Goal: Transaction & Acquisition: Purchase product/service

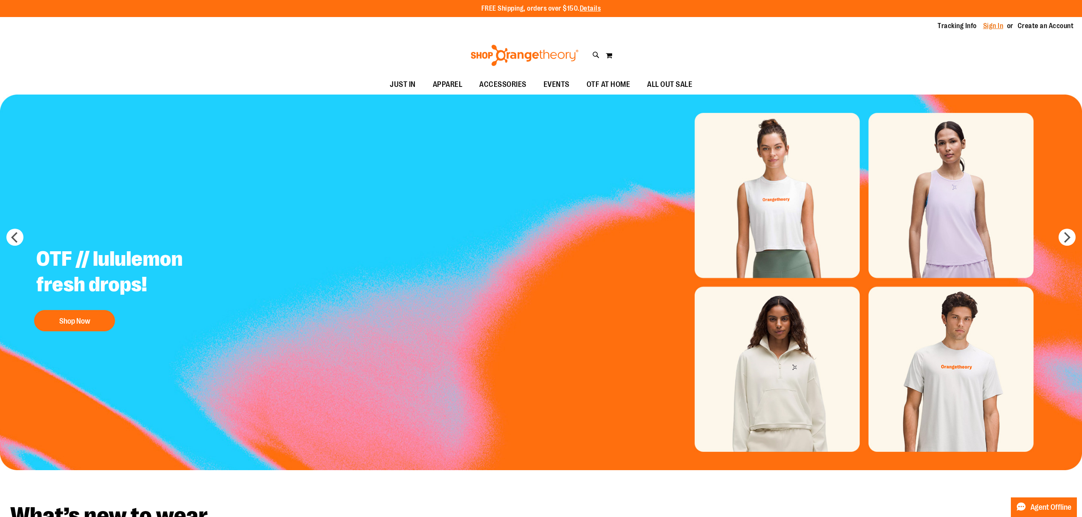
click at [999, 26] on link "Sign In" at bounding box center [993, 25] width 20 height 9
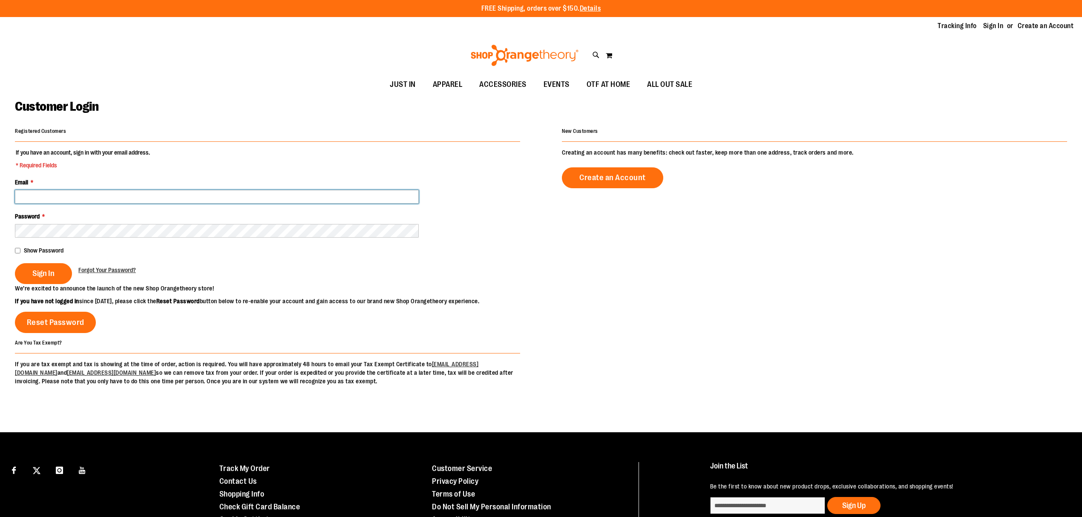
click at [290, 199] on input "Email *" at bounding box center [217, 197] width 404 height 14
type input "**********"
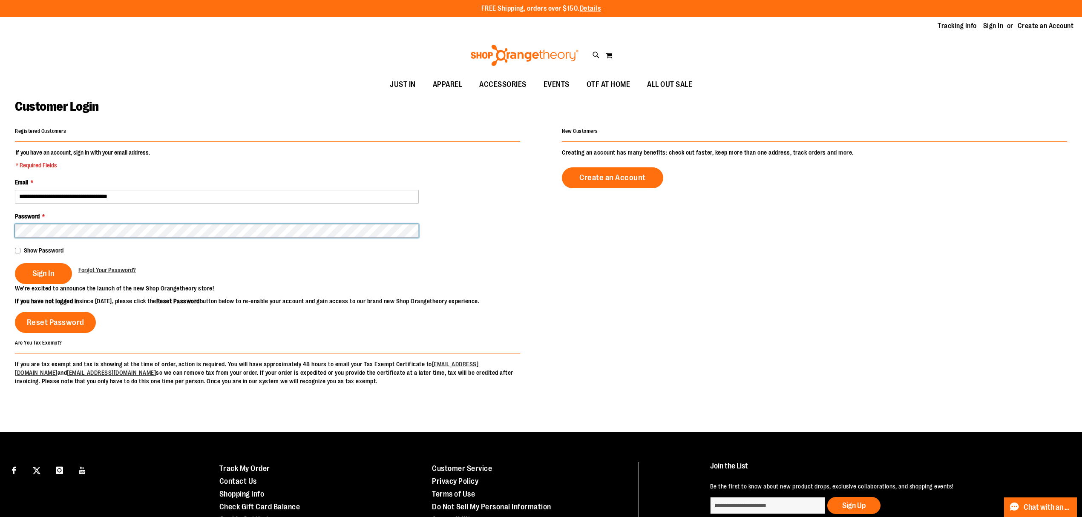
click at [15, 263] on button "Sign In" at bounding box center [43, 273] width 57 height 21
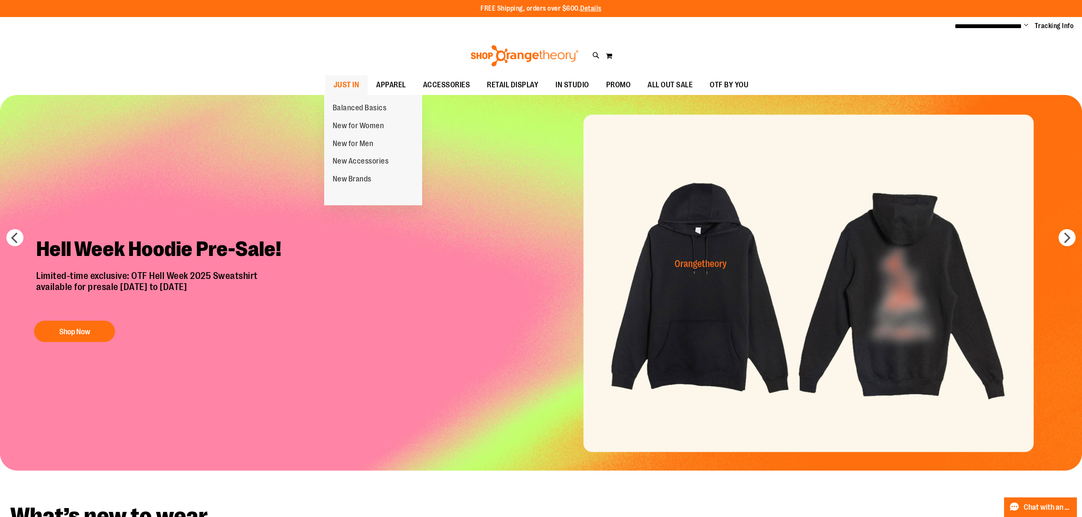
click at [342, 87] on span "JUST IN" at bounding box center [346, 84] width 26 height 19
click at [345, 87] on span "JUST IN" at bounding box center [346, 84] width 26 height 19
click at [359, 87] on link "JUST IN" at bounding box center [346, 85] width 43 height 20
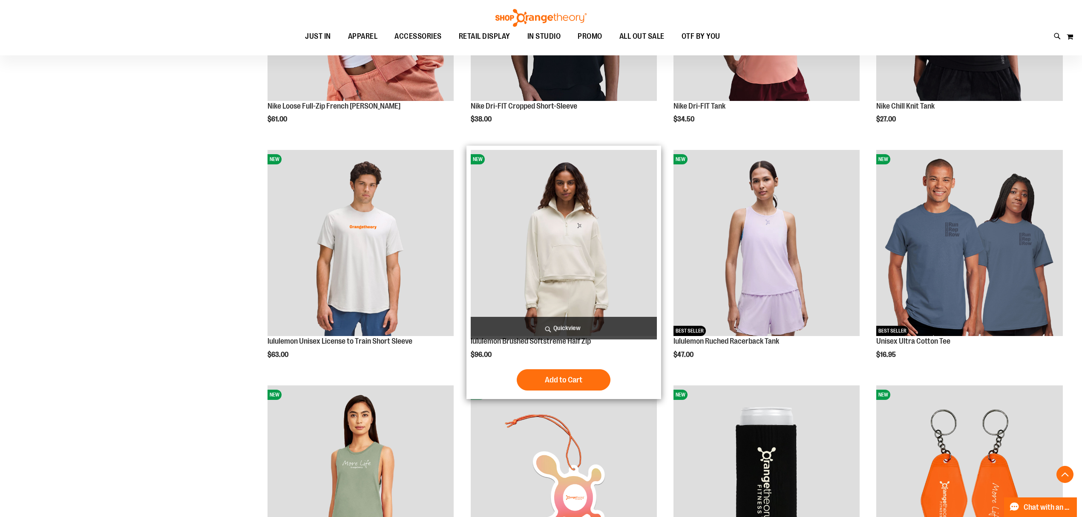
scroll to position [1135, 0]
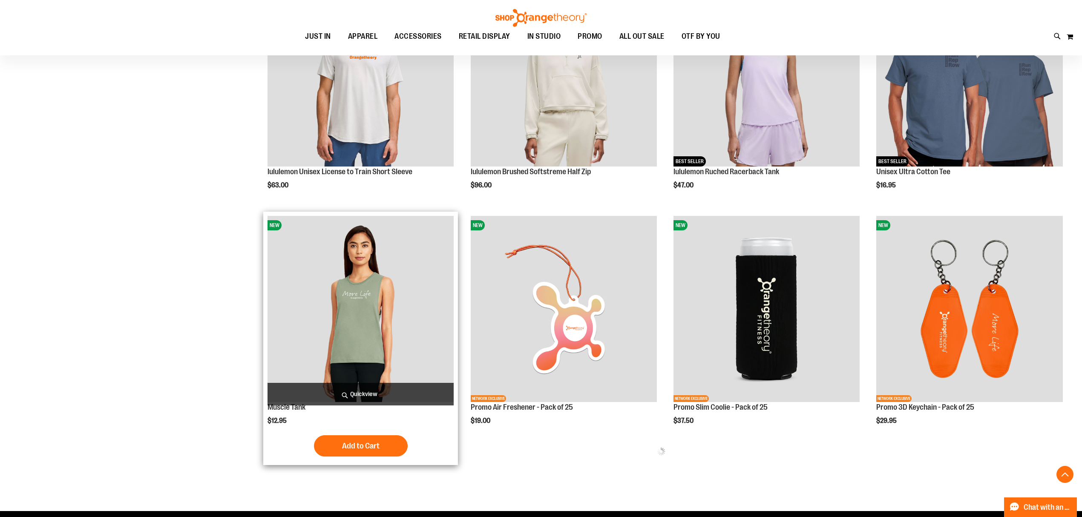
click at [367, 331] on img "product" at bounding box center [360, 309] width 186 height 186
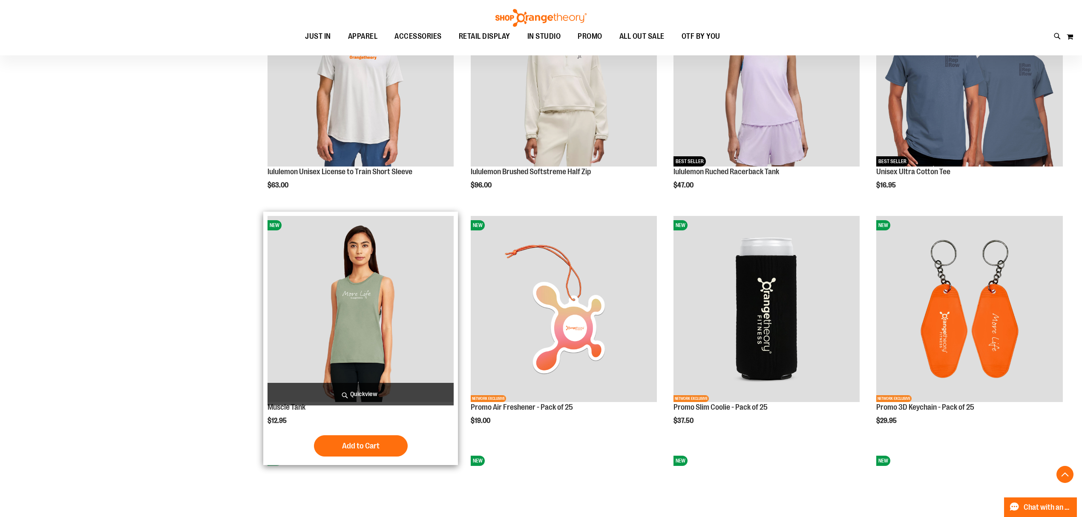
click at [371, 313] on img "product" at bounding box center [360, 309] width 186 height 186
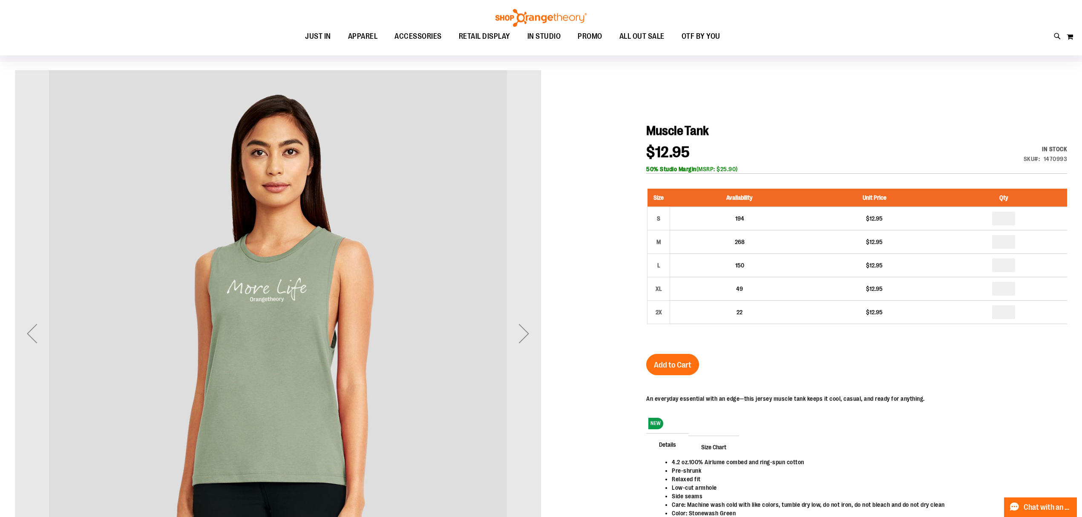
scroll to position [57, 0]
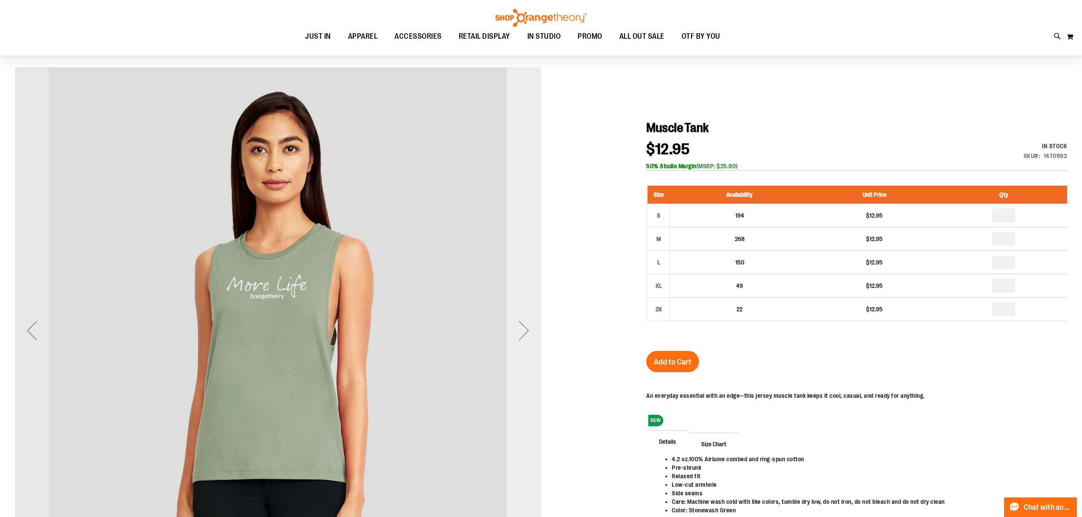
click at [518, 331] on div "Next" at bounding box center [524, 330] width 34 height 34
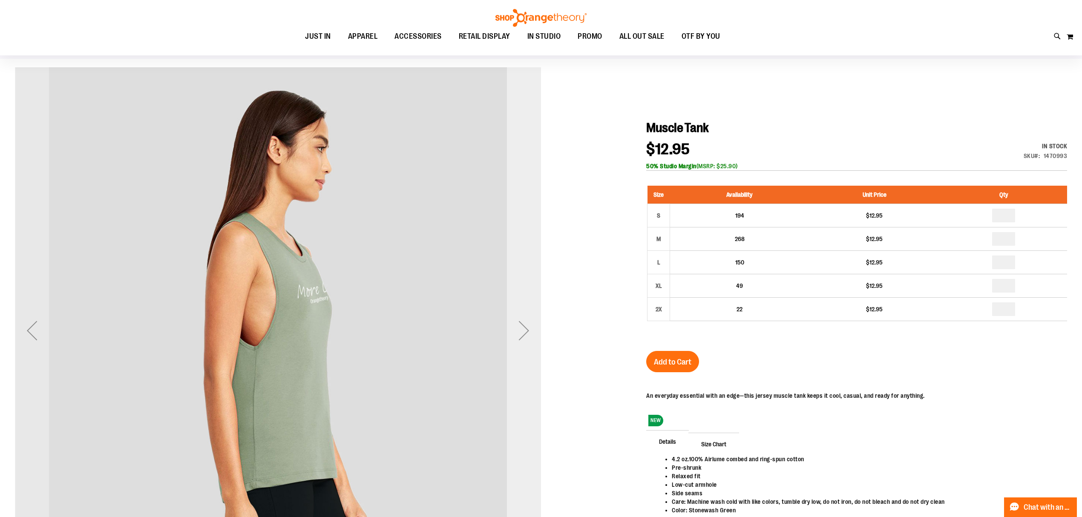
click at [518, 331] on div "Next" at bounding box center [524, 330] width 34 height 34
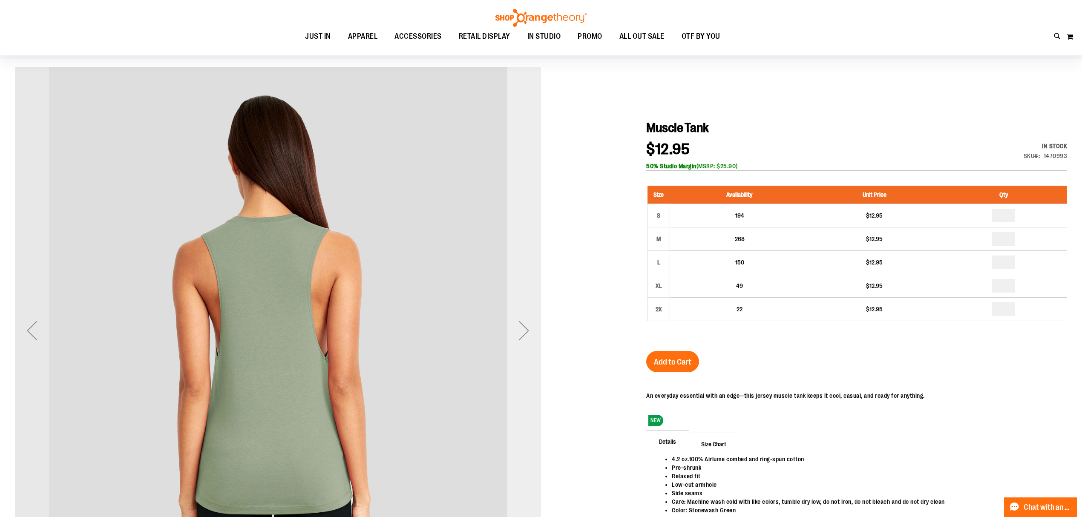
click at [518, 331] on div "Next" at bounding box center [524, 330] width 34 height 34
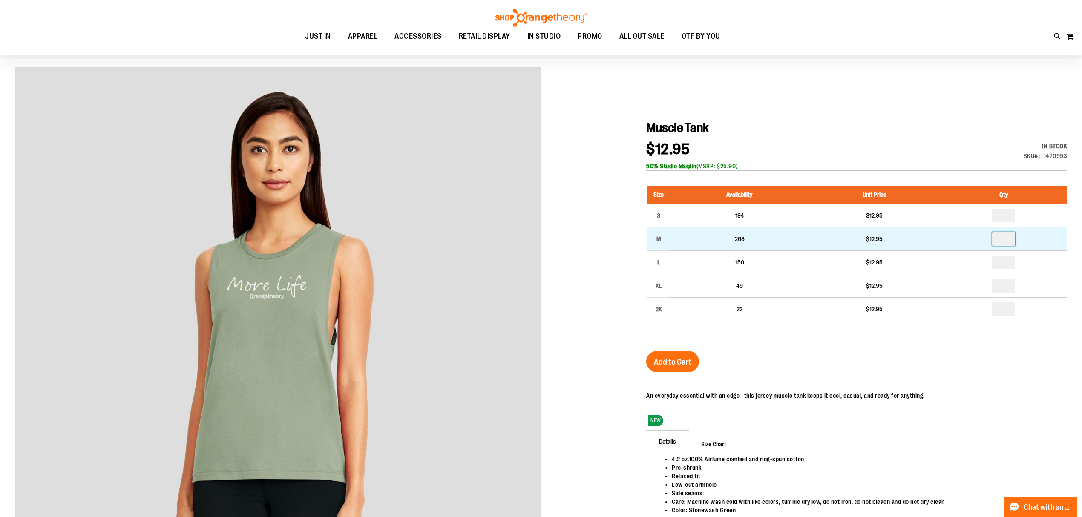
click at [1002, 237] on input "number" at bounding box center [1003, 239] width 23 height 14
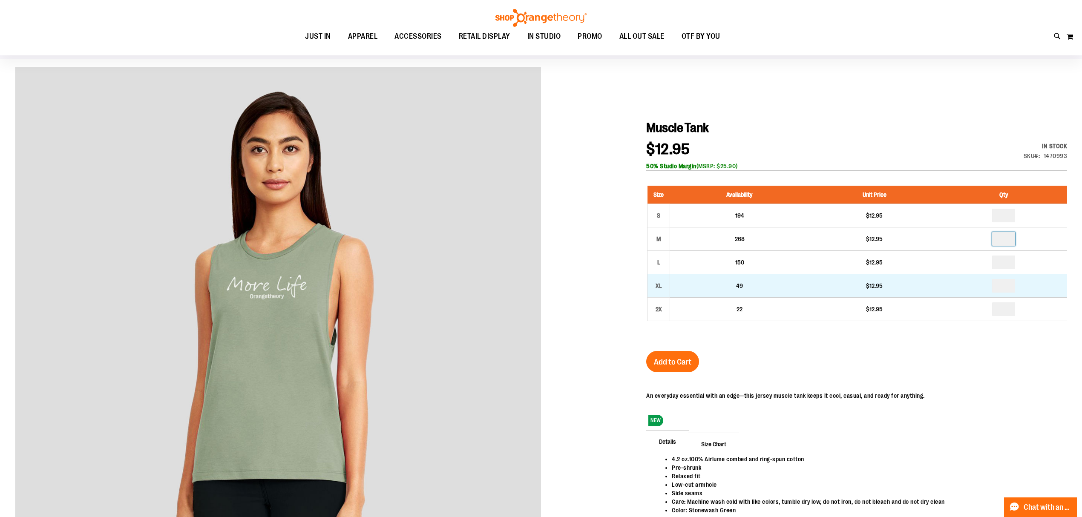
type input "*"
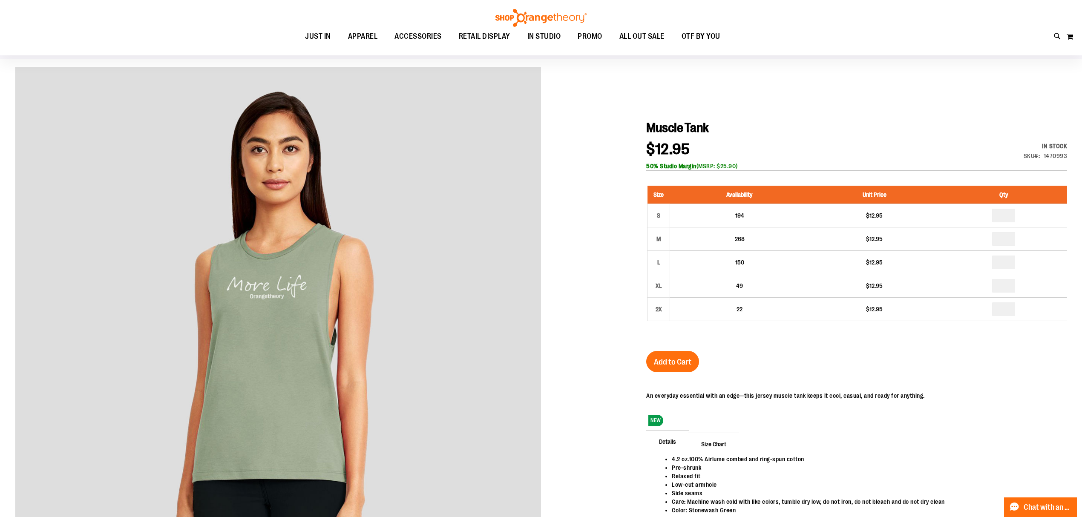
drag, startPoint x: 750, startPoint y: 362, endPoint x: 748, endPoint y: 355, distance: 6.6
click at [750, 359] on div "Muscle Tank $12.95 In stock Only %1 left SKU 1470993 50% Studio Margin (MSRP: $…" at bounding box center [856, 334] width 421 height 429
click at [684, 365] on span "Add to Cart" at bounding box center [672, 361] width 37 height 9
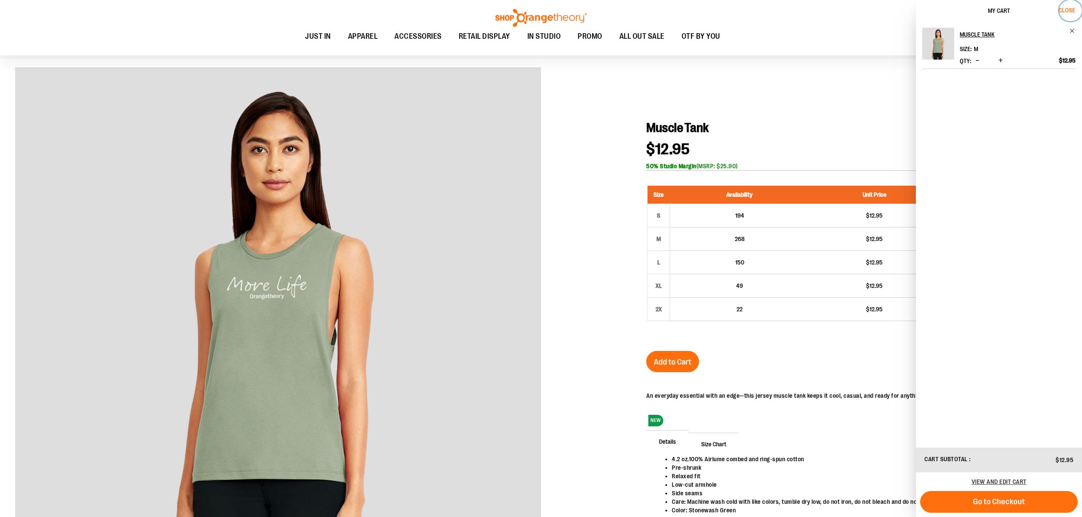
drag, startPoint x: 1069, startPoint y: 11, endPoint x: 572, endPoint y: 31, distance: 497.4
click at [1066, 11] on span "Close" at bounding box center [1066, 10] width 17 height 7
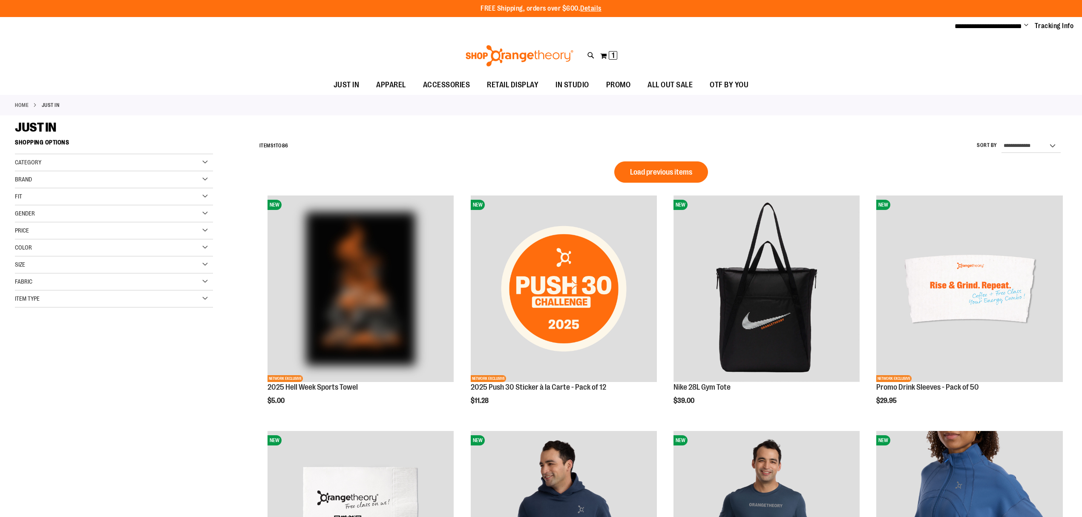
scroll to position [594, 0]
click at [678, 177] on button "Load previous items" at bounding box center [661, 171] width 94 height 21
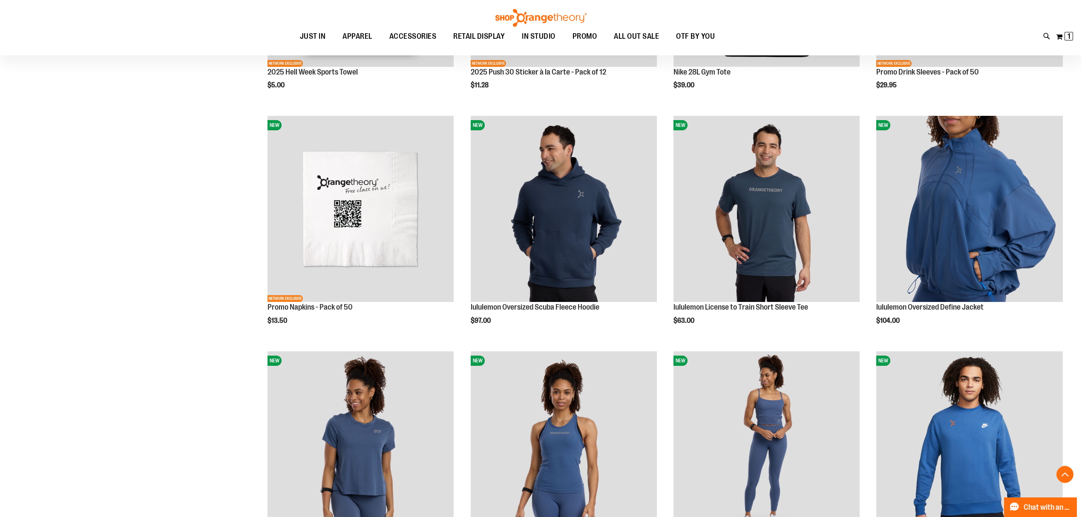
scroll to position [1022, 0]
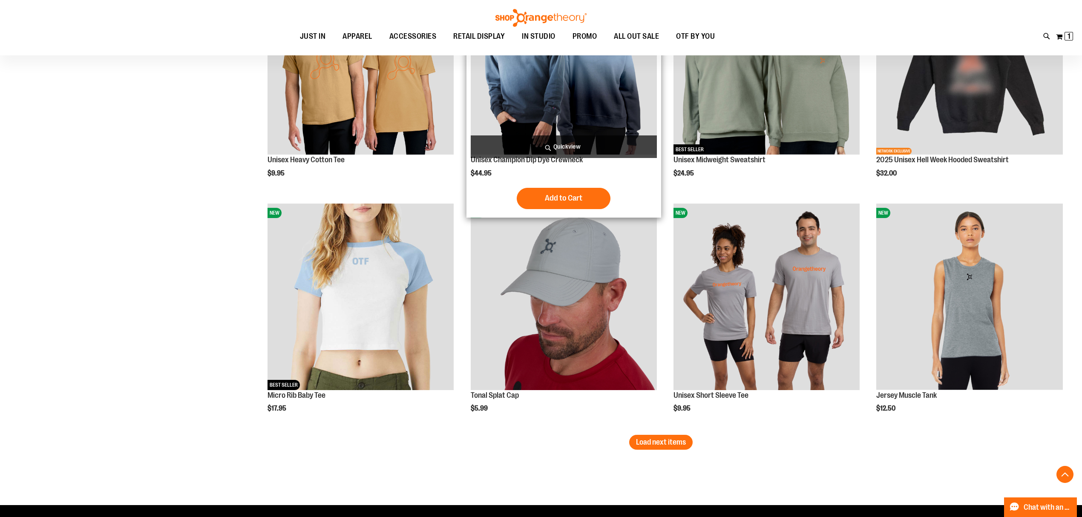
scroll to position [2583, 0]
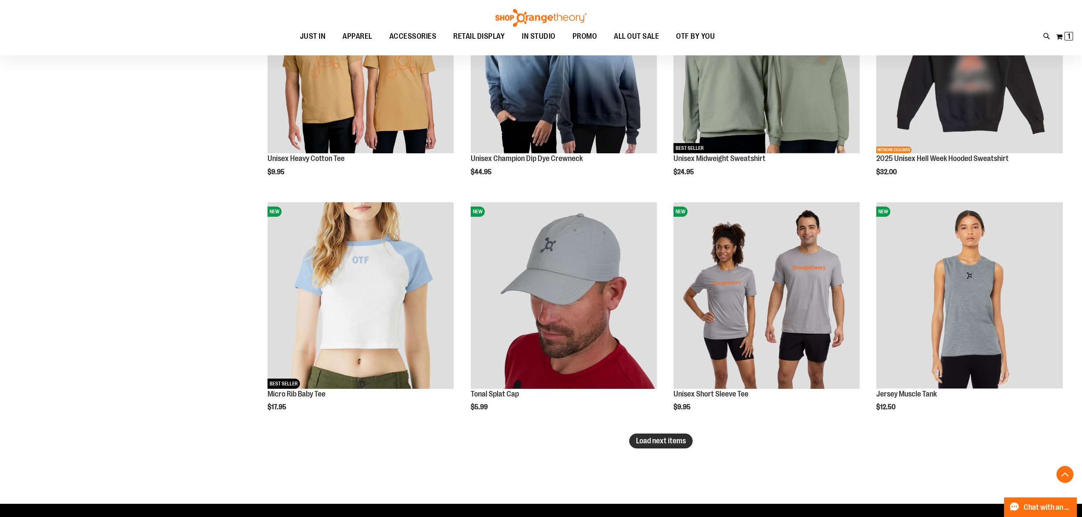
click at [673, 445] on span "Load next items" at bounding box center [661, 441] width 50 height 9
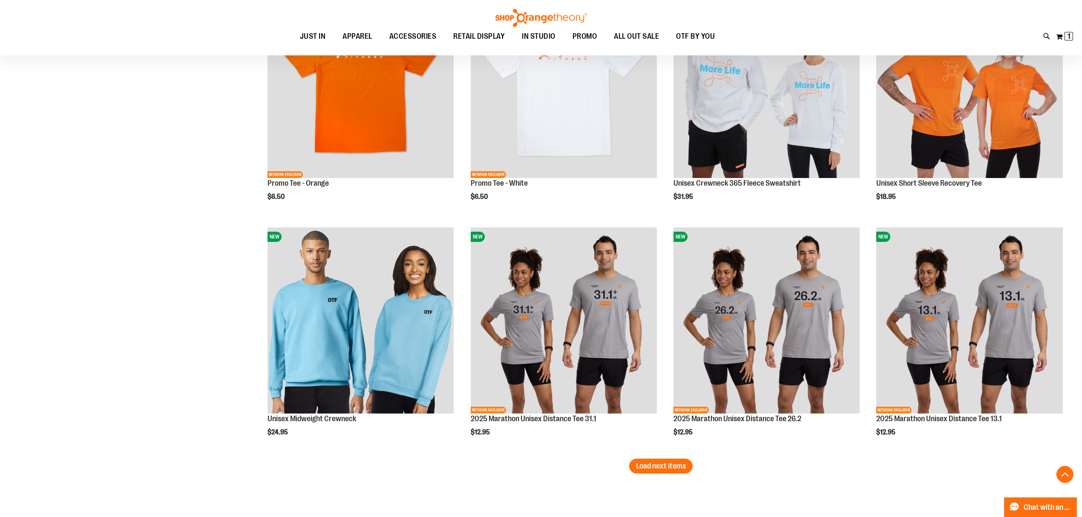
scroll to position [3321, 0]
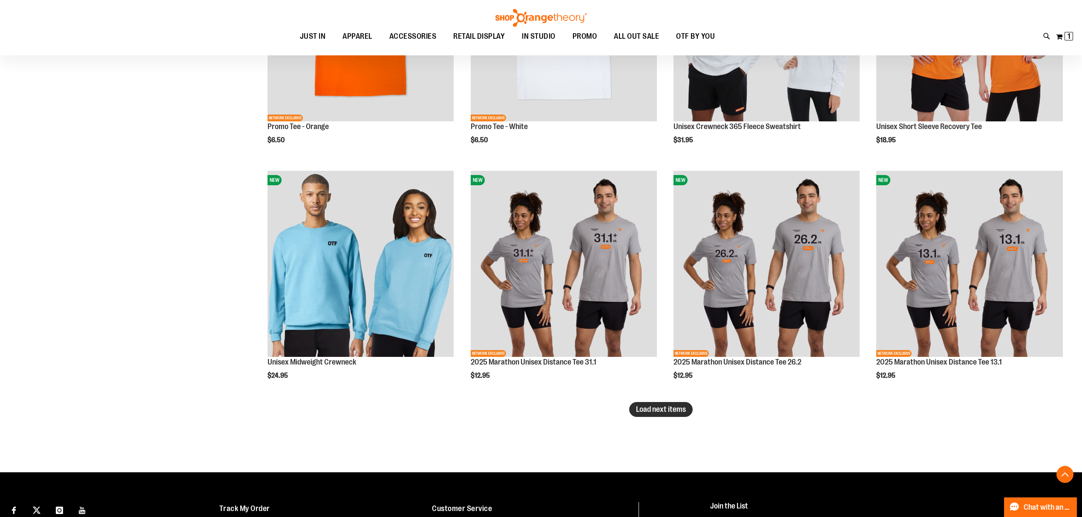
click at [658, 411] on span "Load next items" at bounding box center [661, 409] width 50 height 9
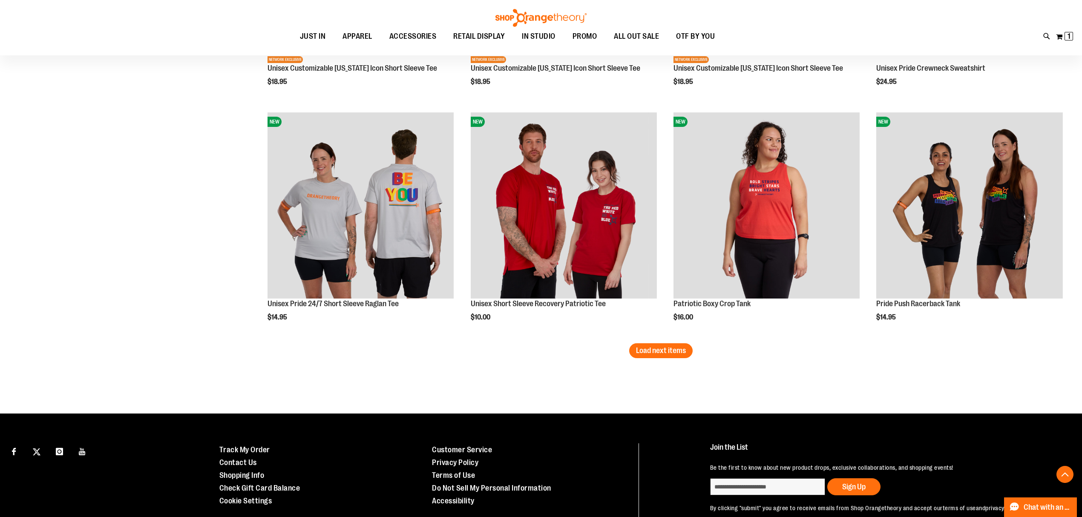
scroll to position [4116, 0]
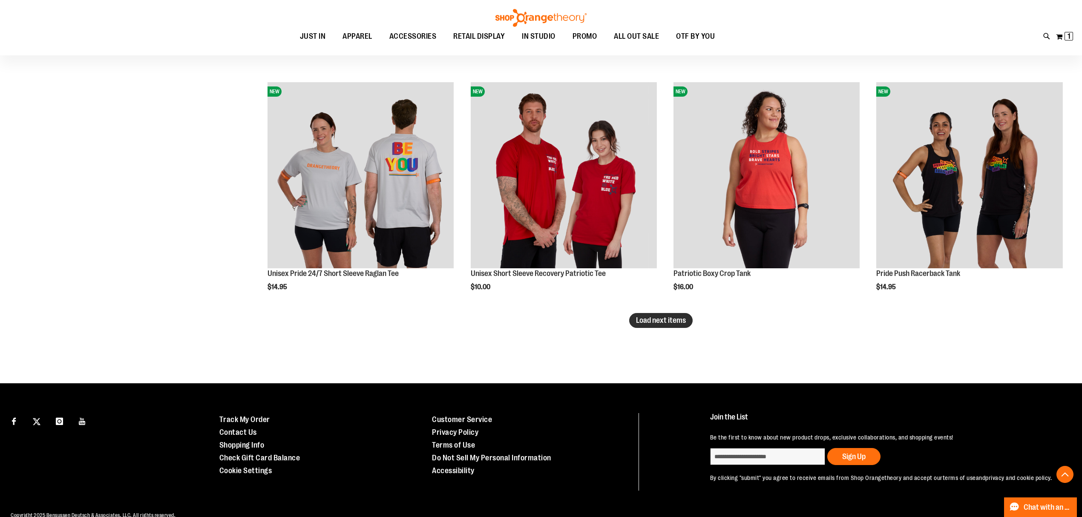
click at [652, 326] on button "Load next items" at bounding box center [660, 320] width 63 height 15
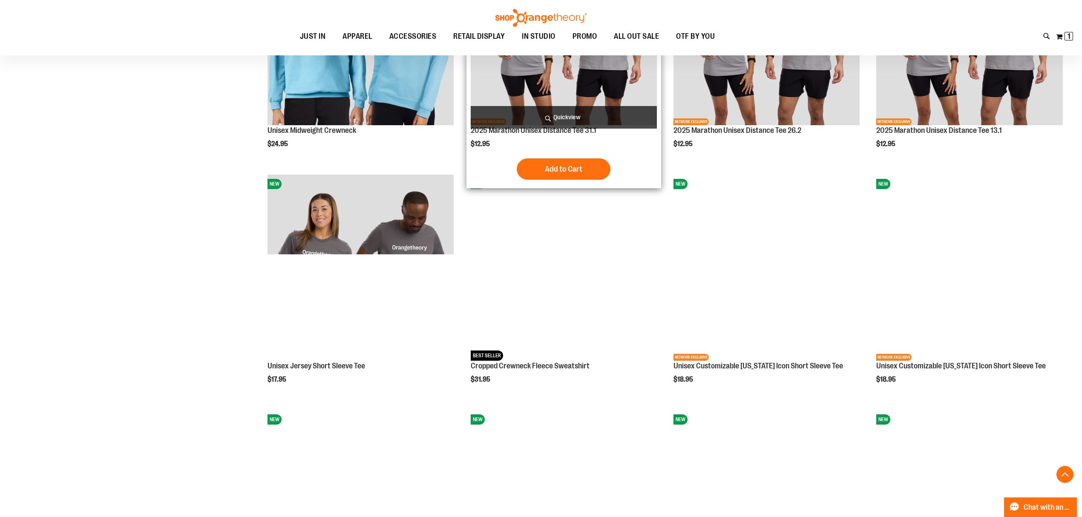
scroll to position [3378, 0]
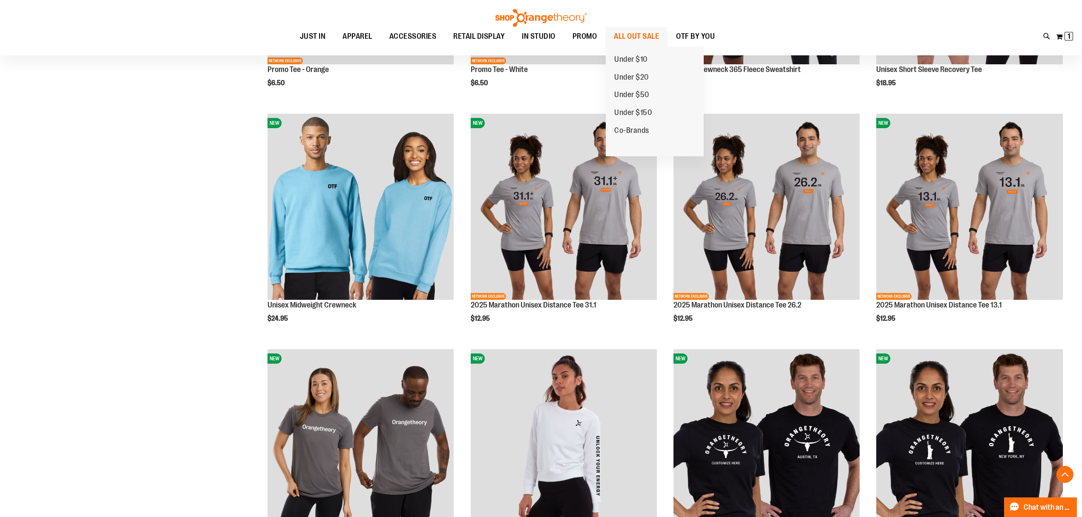
click at [645, 41] on span "ALL OUT SALE" at bounding box center [636, 36] width 45 height 19
click at [647, 35] on span "ALL OUT SALE" at bounding box center [636, 36] width 45 height 19
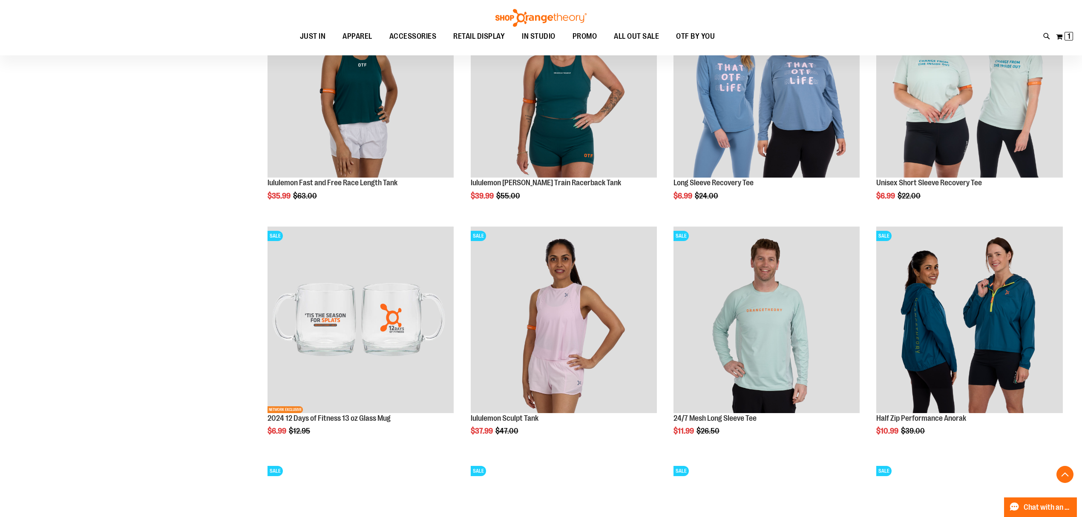
scroll to position [908, 0]
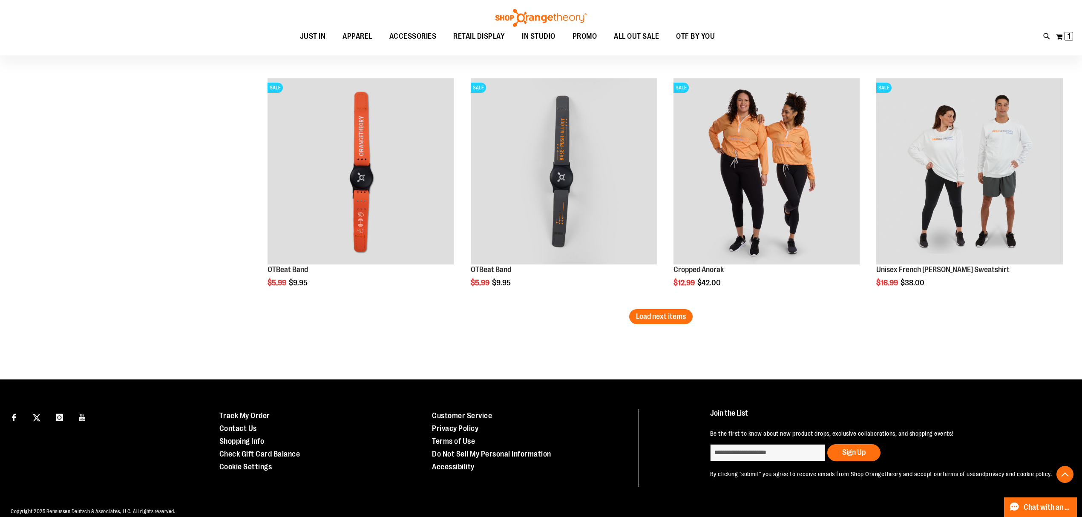
scroll to position [1987, 0]
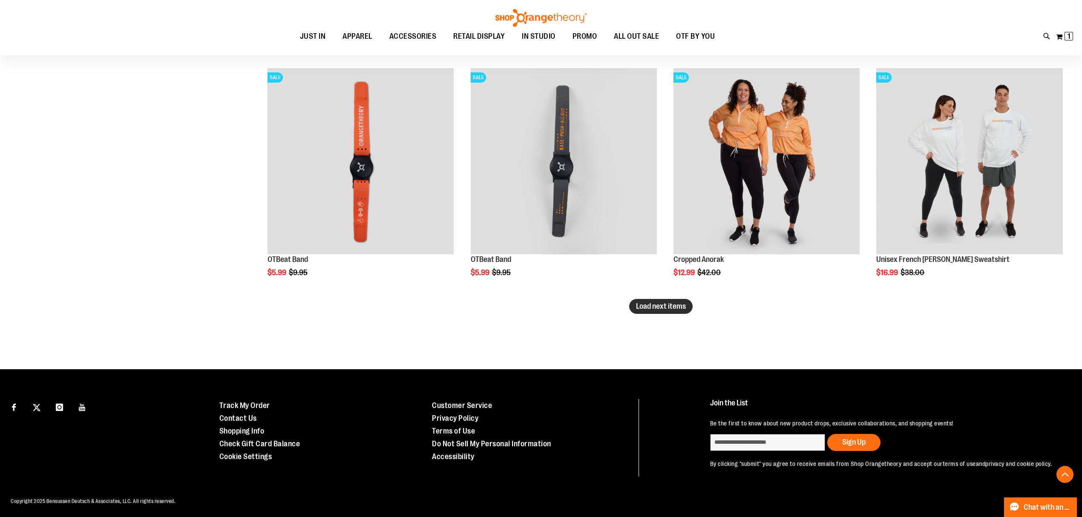
click at [670, 310] on button "Load next items" at bounding box center [660, 306] width 63 height 15
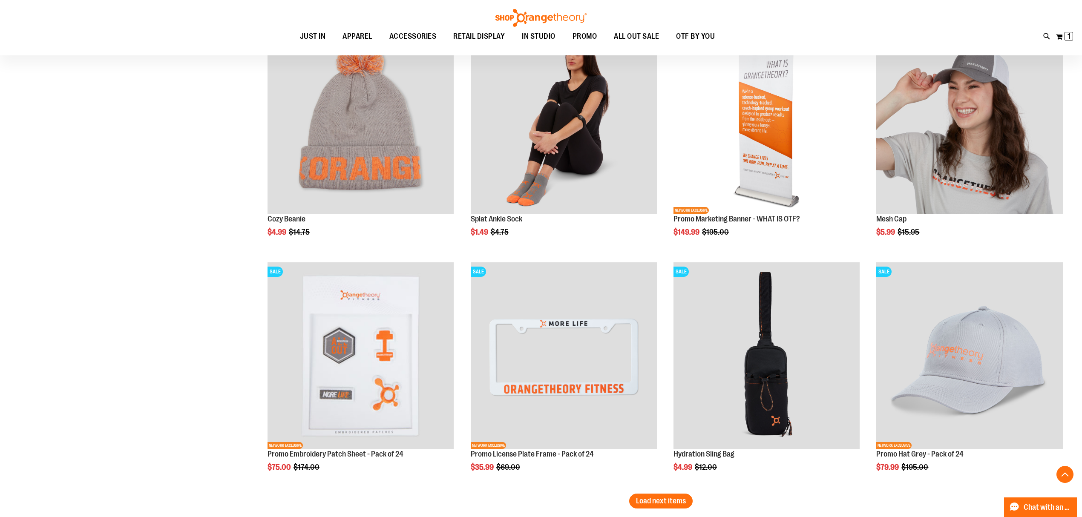
scroll to position [2704, 0]
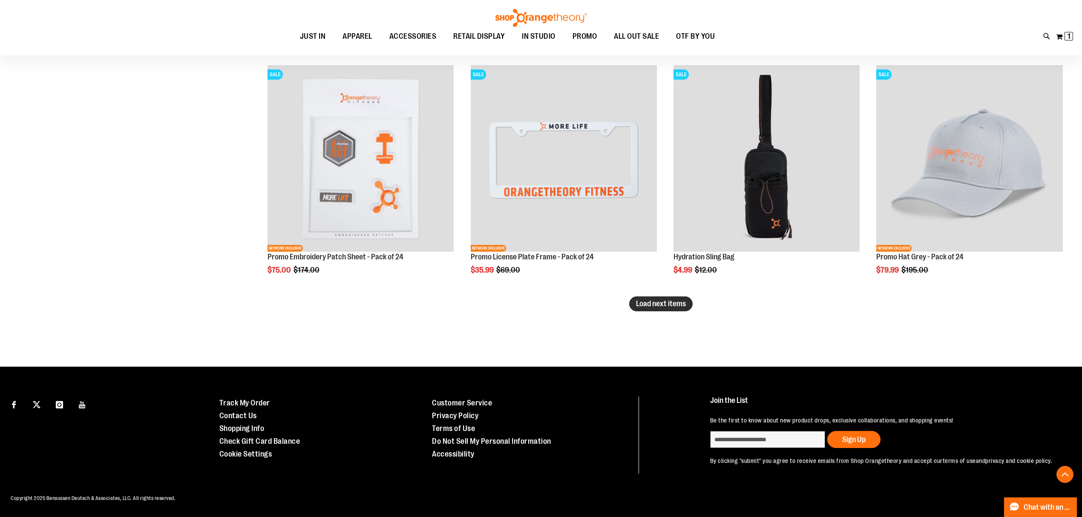
click at [668, 299] on span "Load next items" at bounding box center [661, 303] width 50 height 9
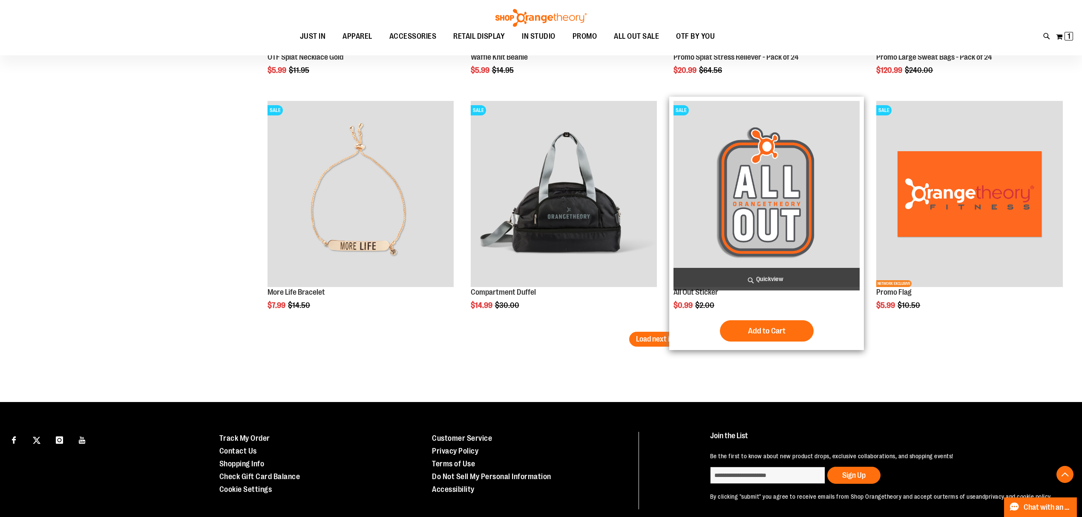
scroll to position [3385, 0]
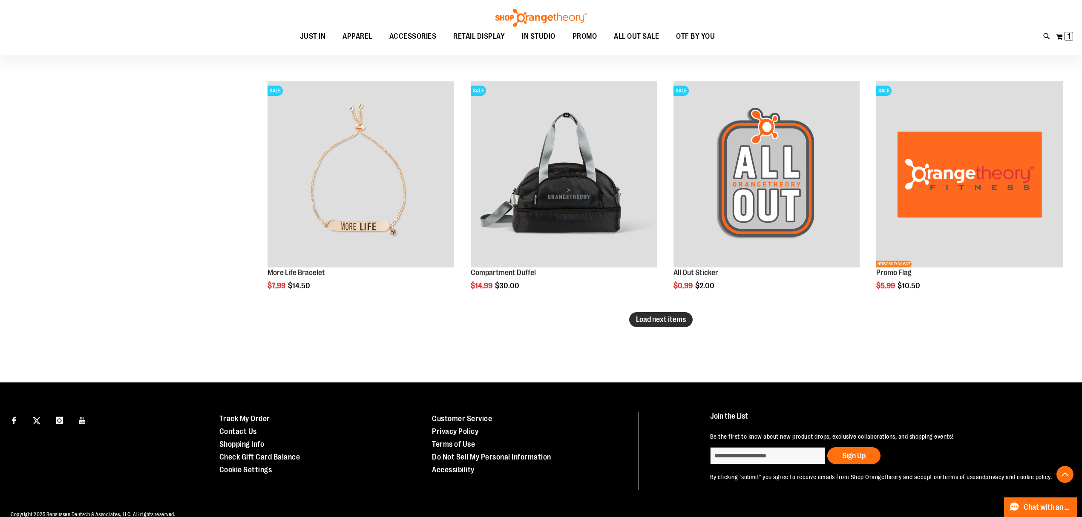
click at [653, 322] on span "Load next items" at bounding box center [661, 319] width 50 height 9
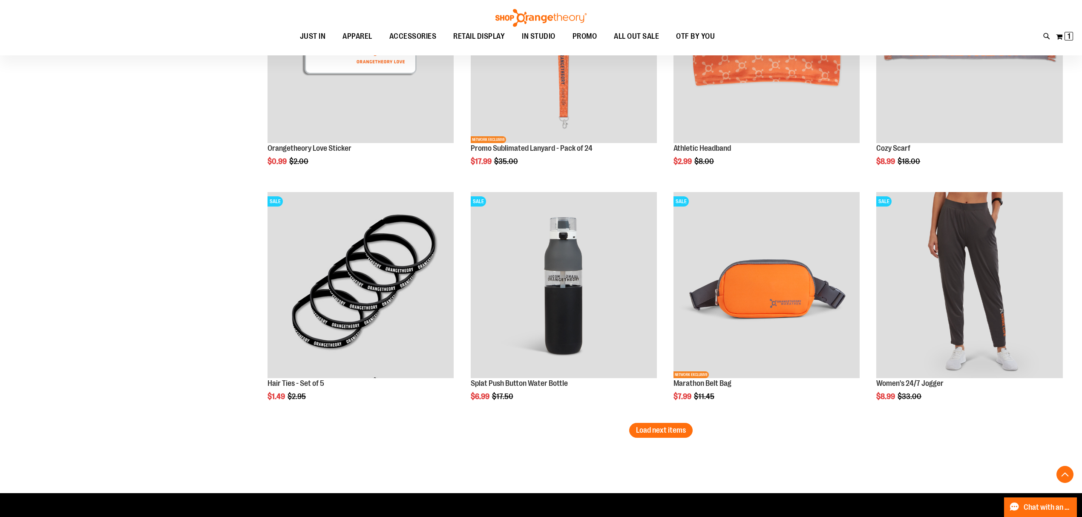
scroll to position [4115, 0]
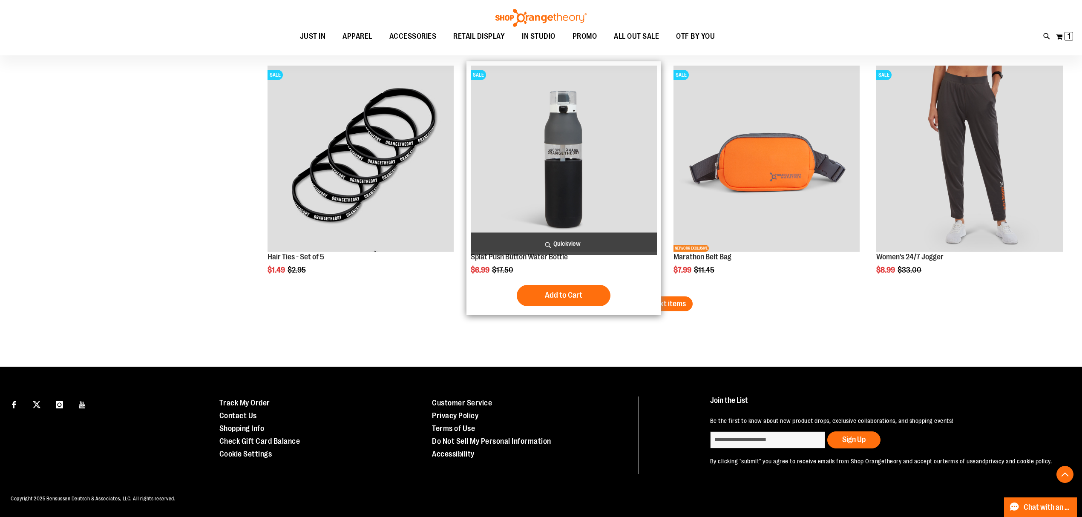
click at [660, 293] on div "SALE Splat Push Button Water Bottle Special Price $6.99 Regular Price $17.50 Qu…" at bounding box center [563, 187] width 195 height 253
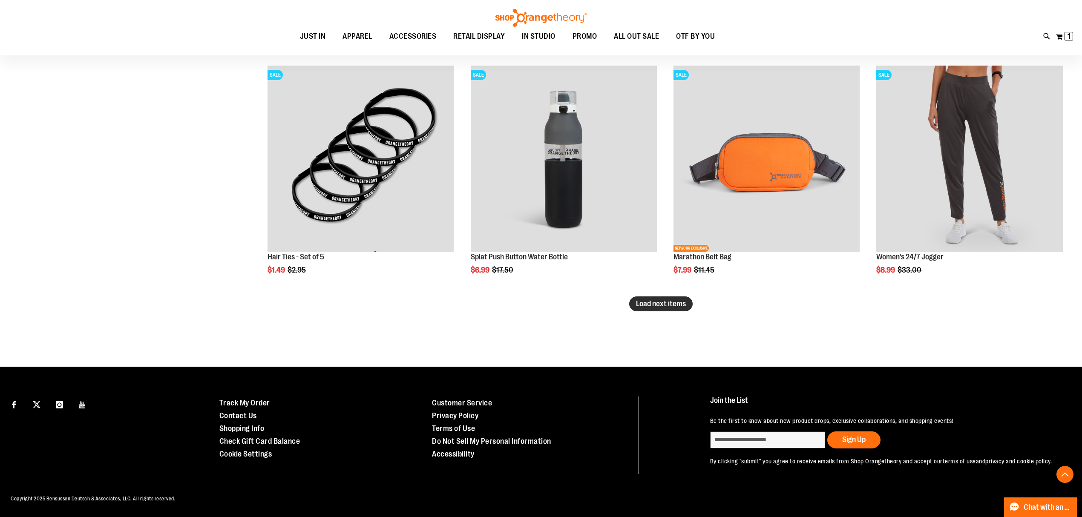
click at [678, 299] on span "Load next items" at bounding box center [661, 303] width 50 height 9
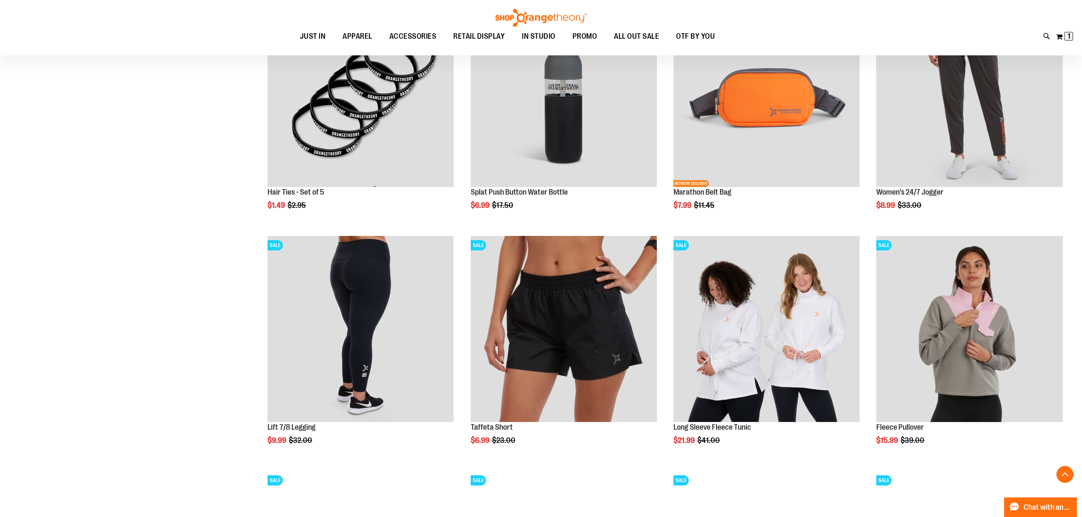
scroll to position [4399, 0]
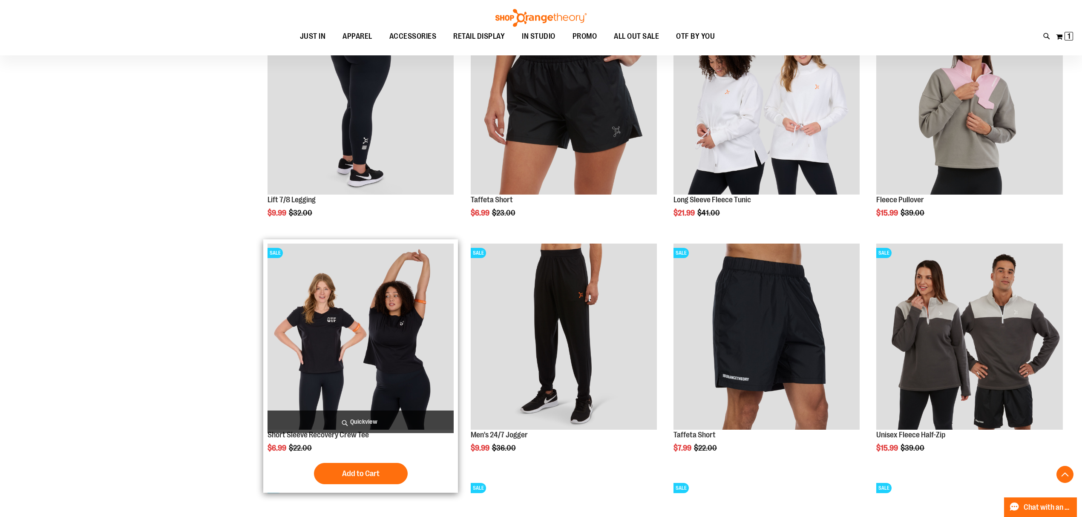
click at [356, 353] on img "product" at bounding box center [360, 337] width 186 height 186
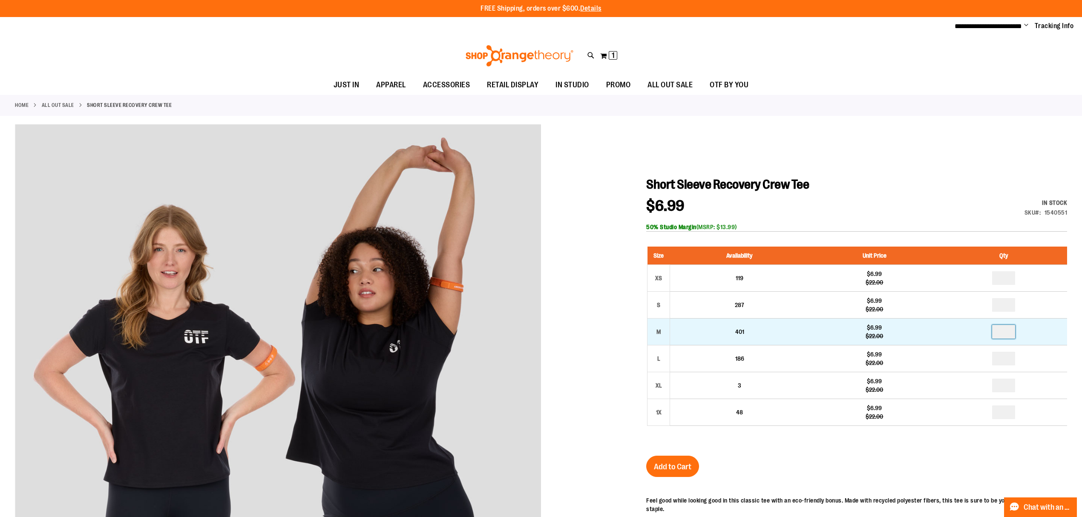
click at [1014, 328] on input "number" at bounding box center [1003, 332] width 23 height 14
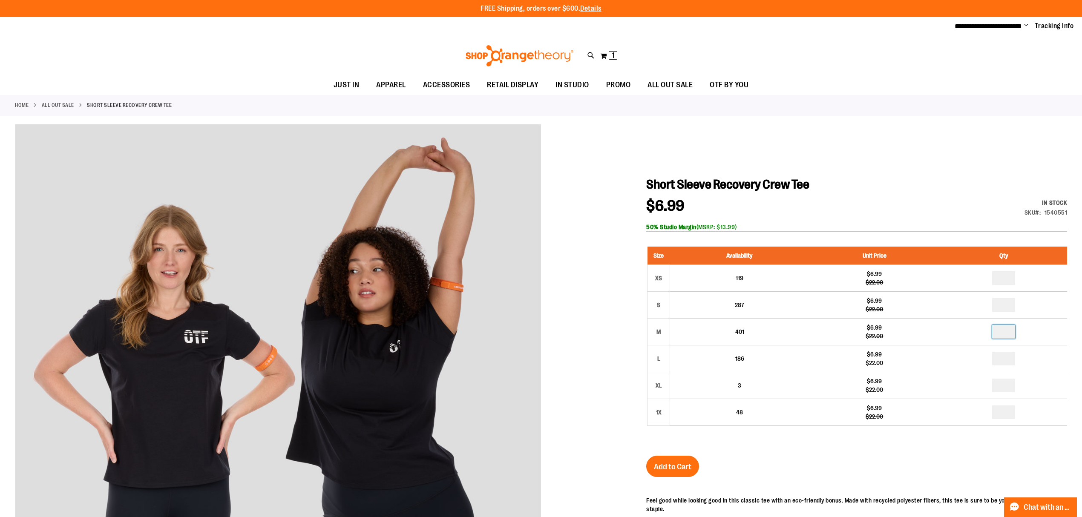
type input "*"
click at [686, 466] on span "Add to Cart" at bounding box center [672, 466] width 37 height 9
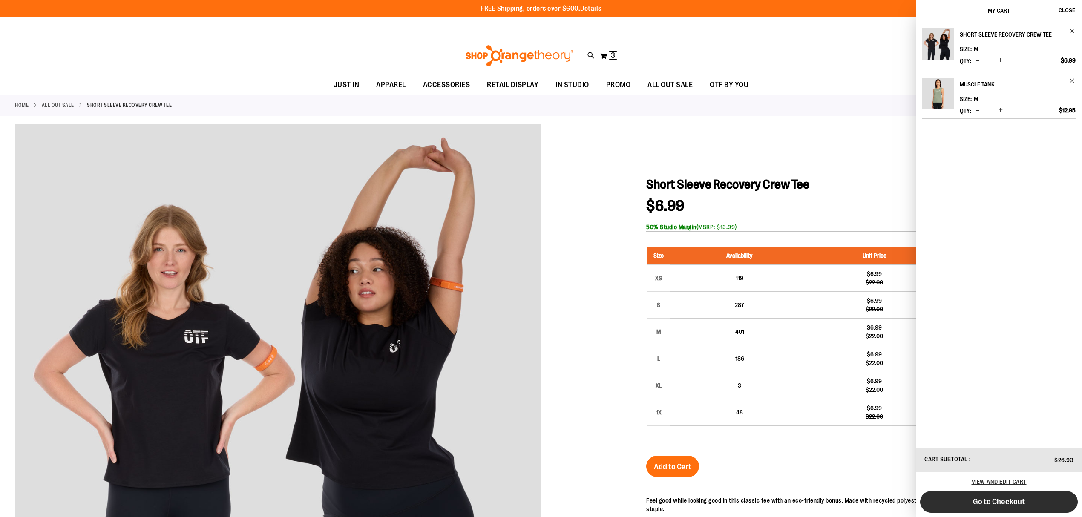
click at [1017, 501] on span "Go to Checkout" at bounding box center [999, 501] width 52 height 9
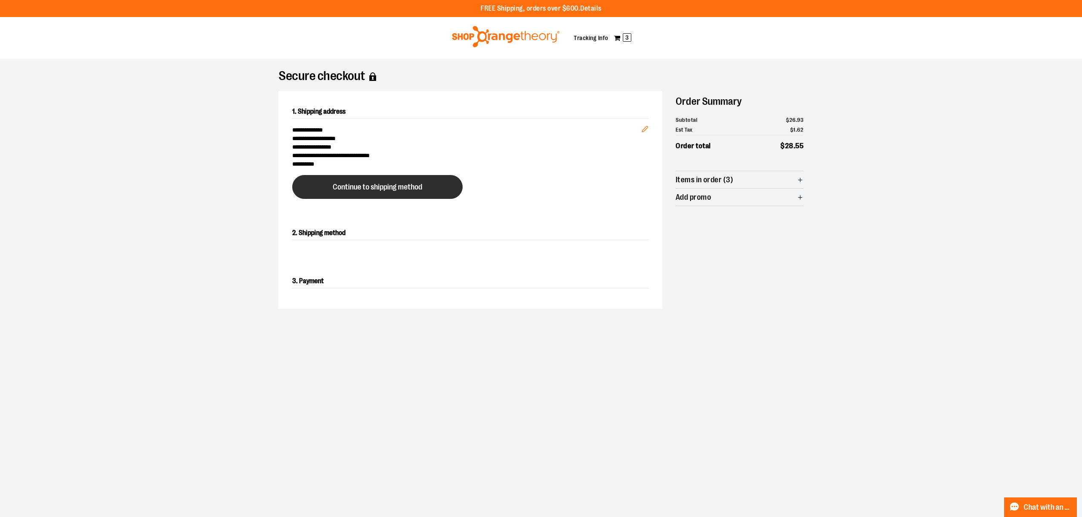
click at [382, 188] on span "Continue to shipping method" at bounding box center [377, 187] width 89 height 8
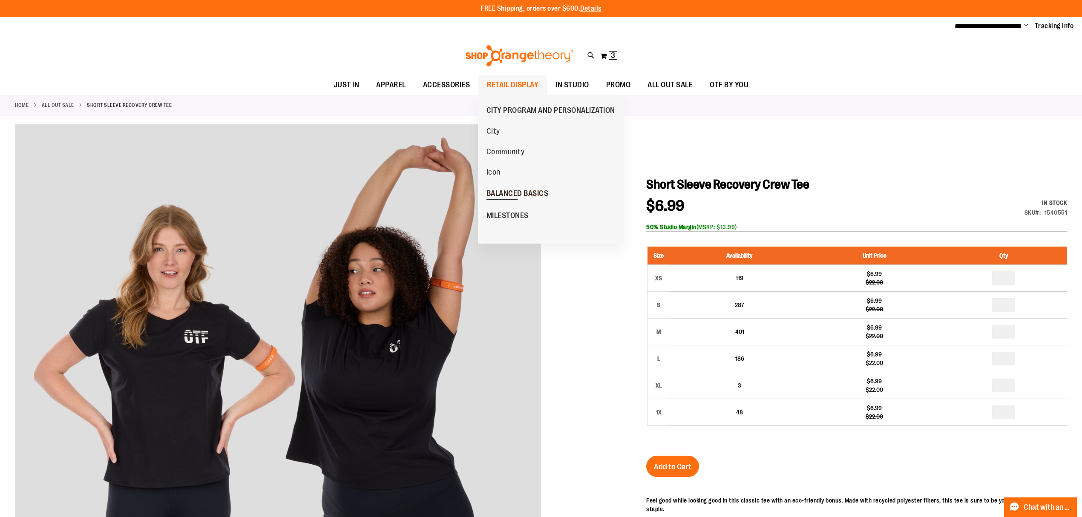
click at [514, 193] on span "BALANCED BASICS" at bounding box center [517, 194] width 62 height 11
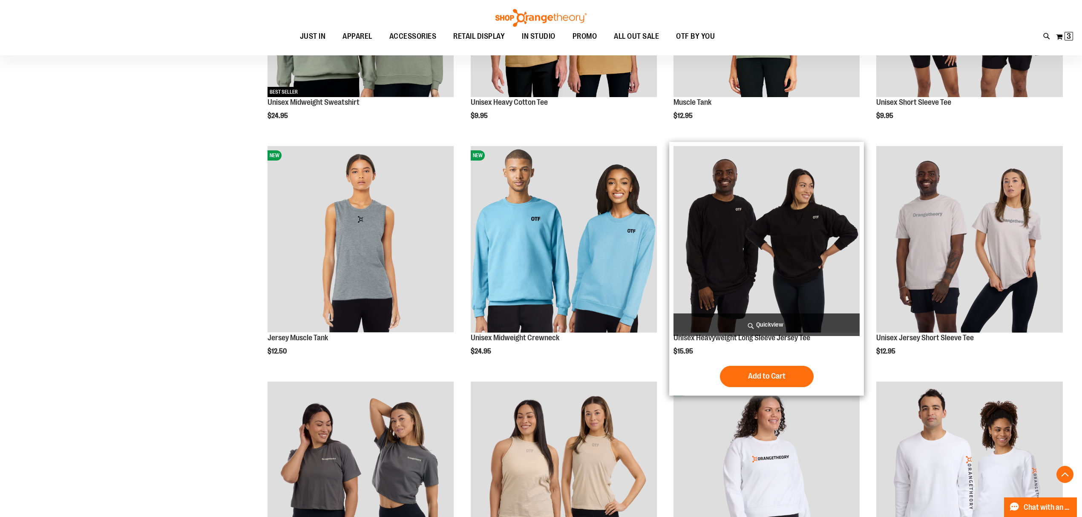
scroll to position [284, 0]
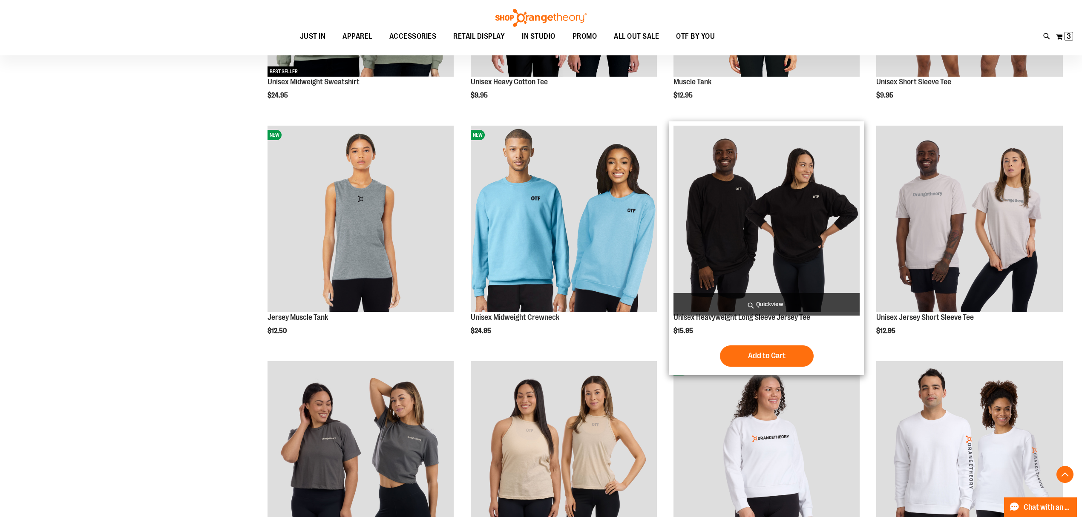
click at [769, 220] on img "product" at bounding box center [766, 219] width 186 height 186
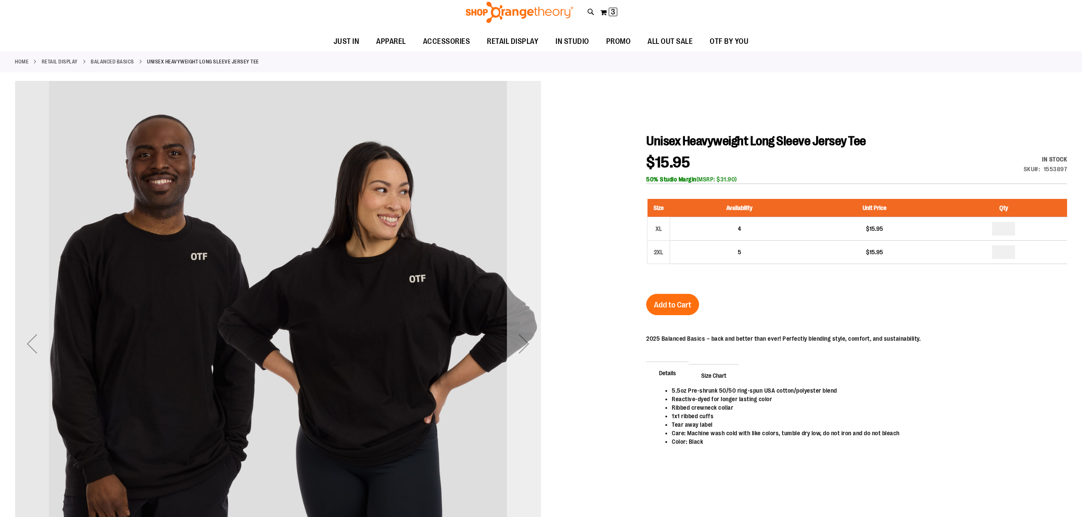
scroll to position [57, 0]
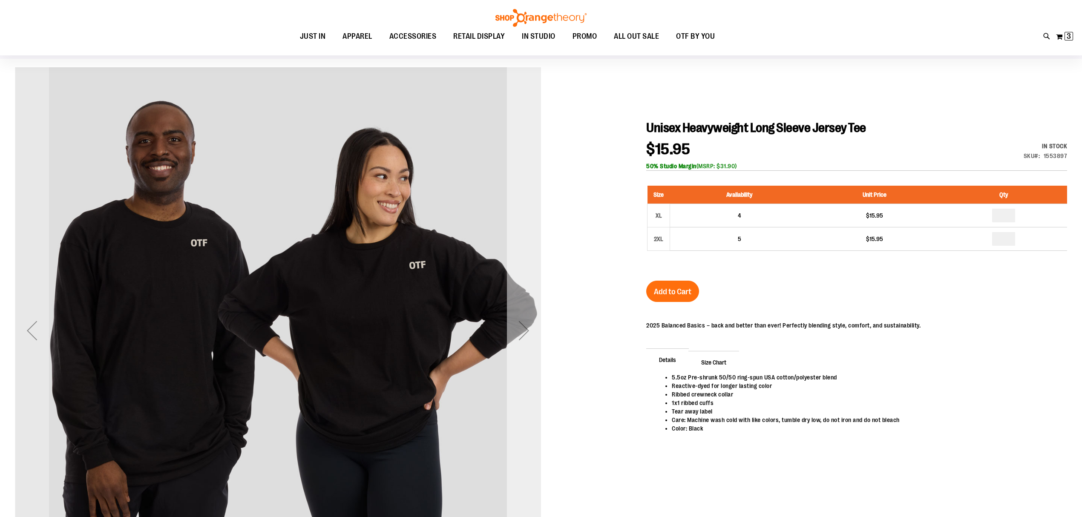
click at [523, 325] on div "Next" at bounding box center [524, 330] width 34 height 34
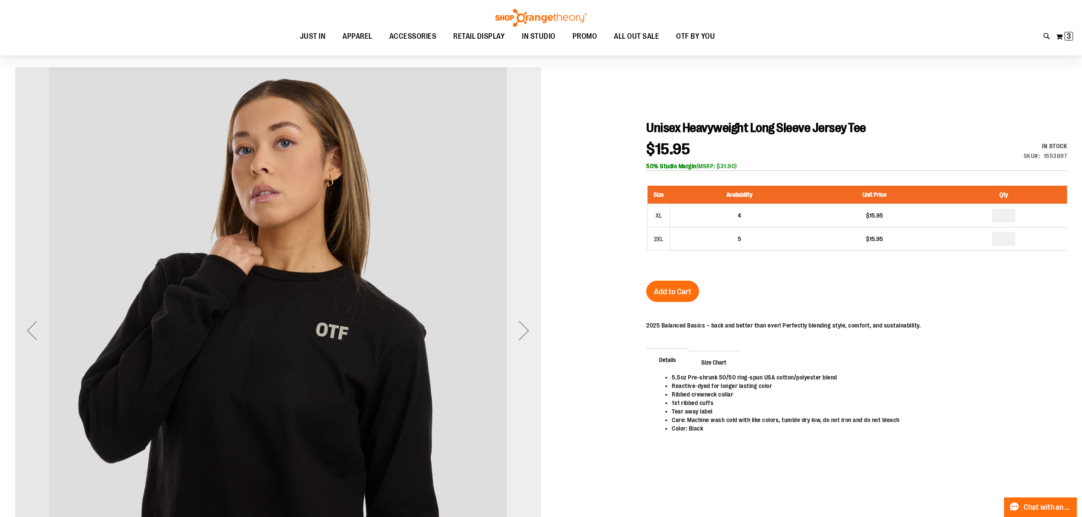
click at [523, 325] on div "Next" at bounding box center [524, 330] width 34 height 34
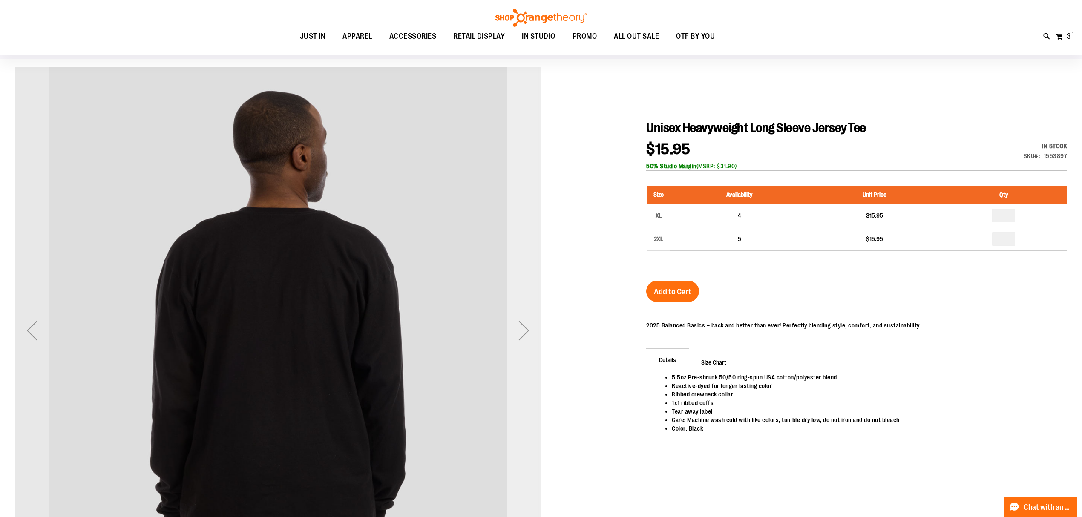
click at [523, 325] on div "Next" at bounding box center [524, 330] width 34 height 34
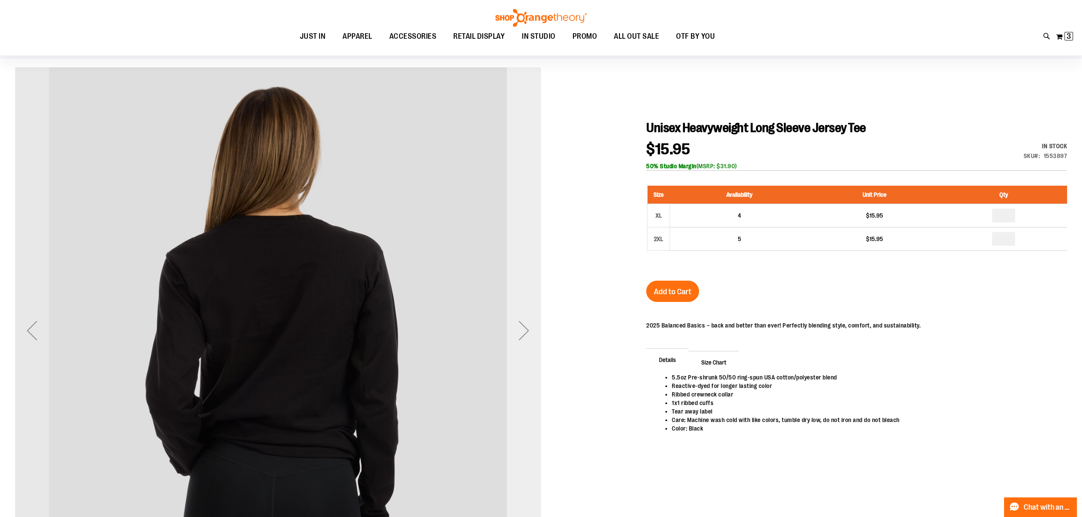
click at [523, 325] on div "Next" at bounding box center [524, 330] width 34 height 34
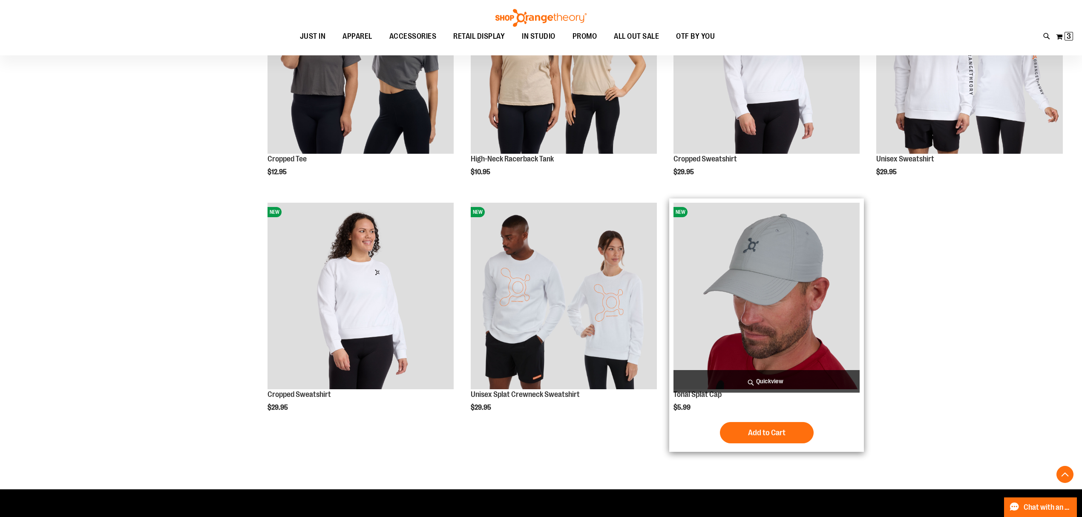
scroll to position [657, 0]
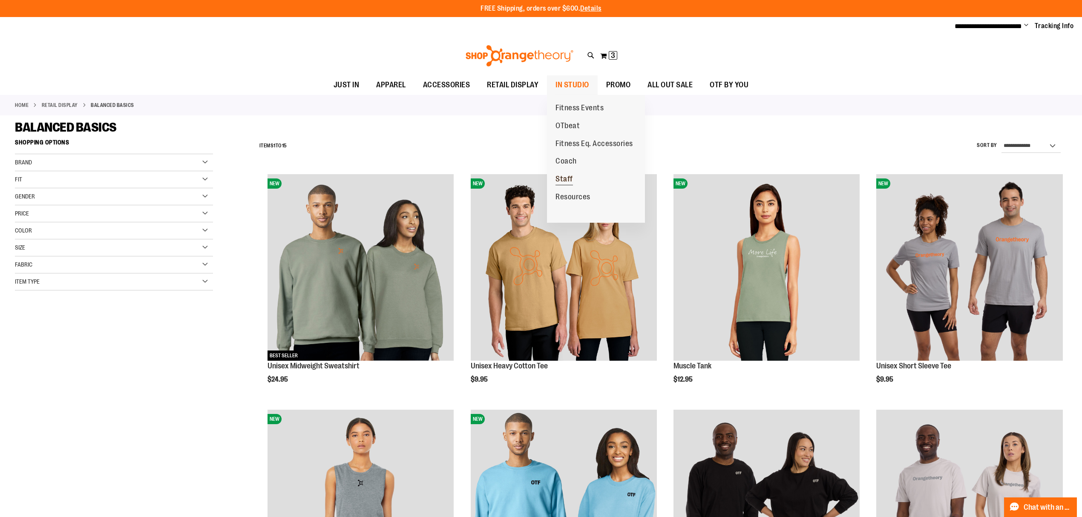
click at [563, 178] on span "Staff" at bounding box center [563, 180] width 17 height 11
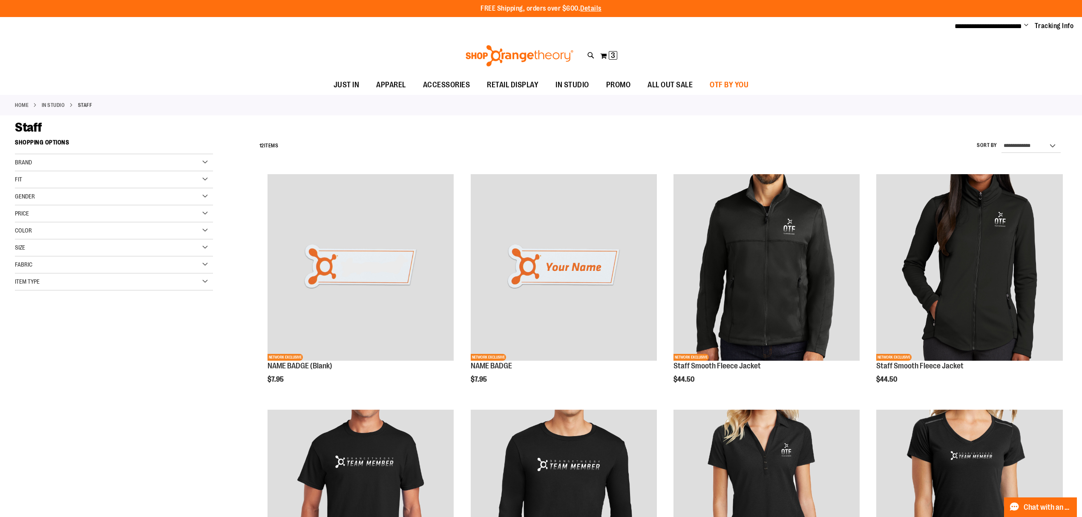
click at [730, 84] on span "OTF BY YOU" at bounding box center [729, 84] width 39 height 19
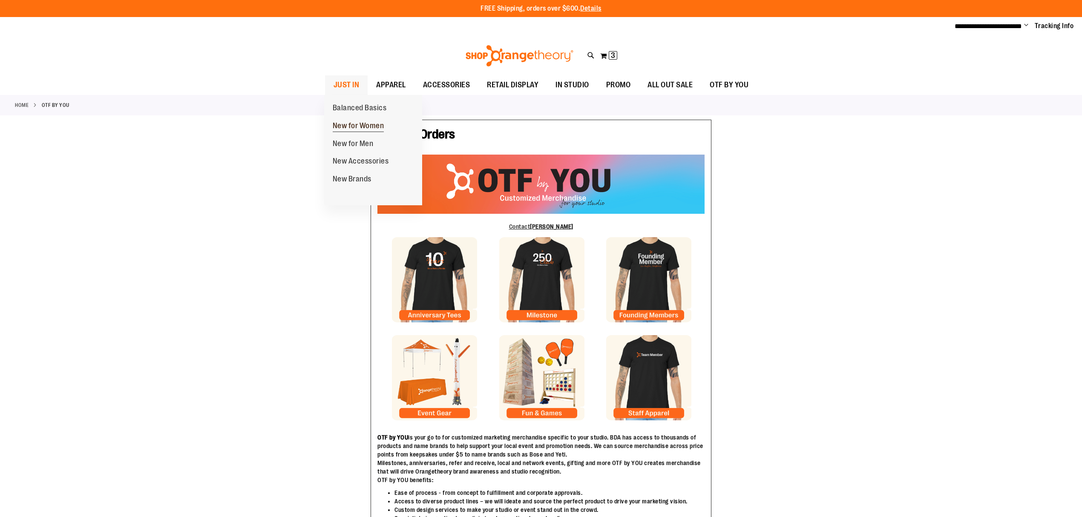
click at [348, 123] on span "New for Women" at bounding box center [359, 126] width 52 height 11
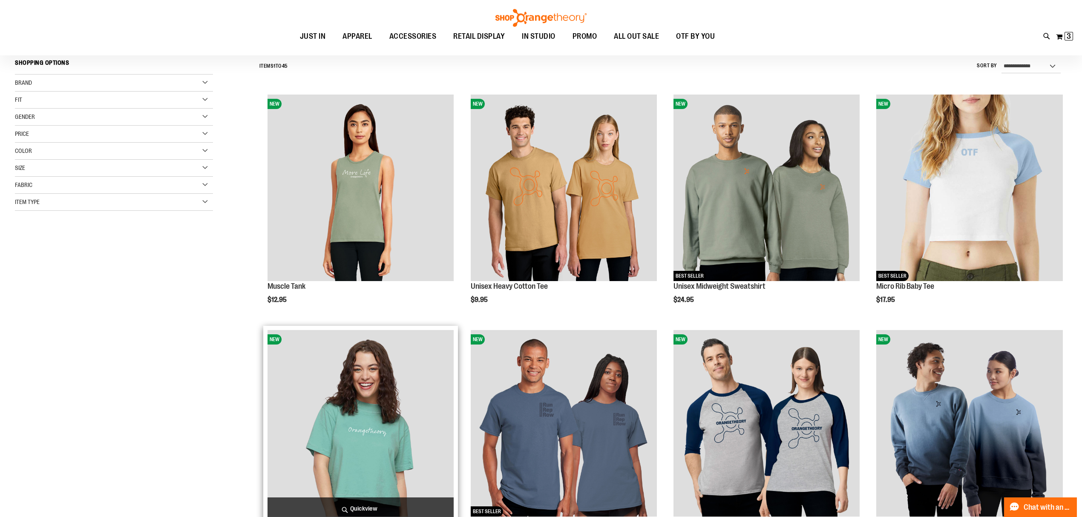
scroll to position [227, 0]
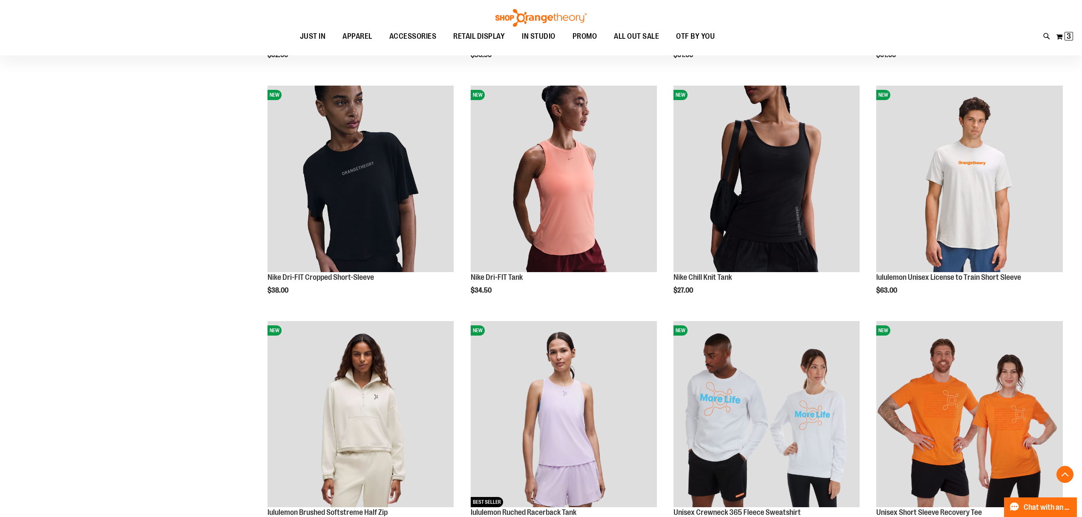
scroll to position [852, 0]
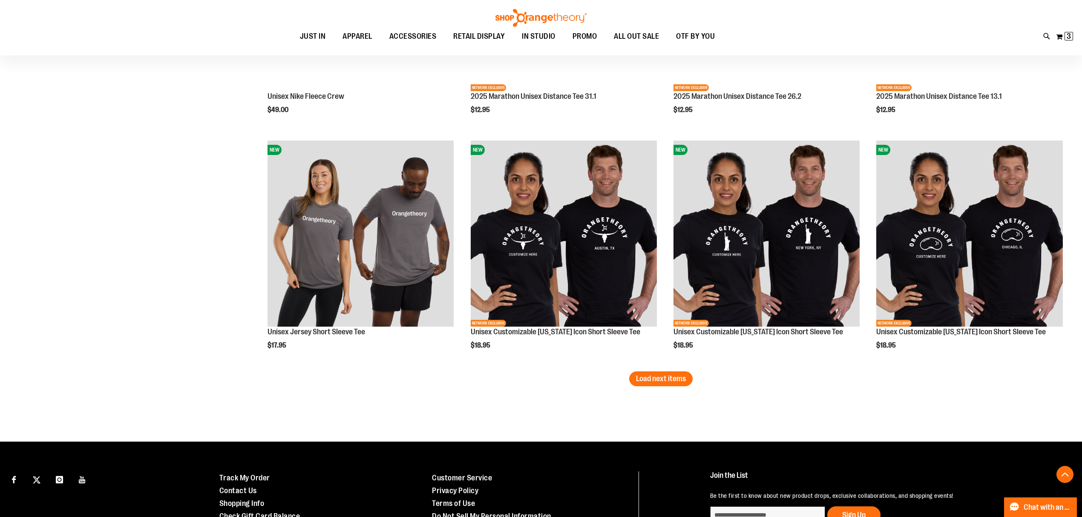
scroll to position [1931, 0]
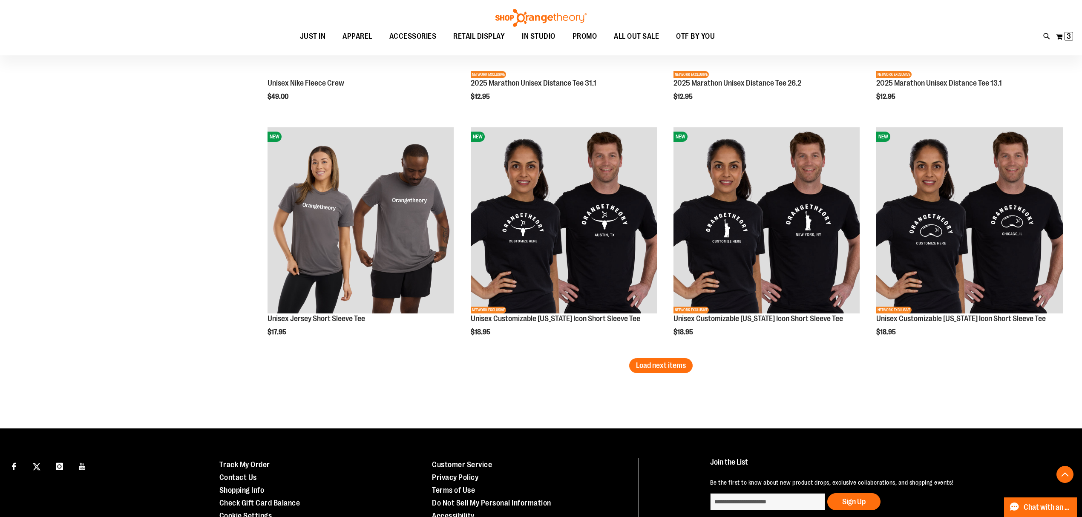
click at [672, 369] on span "Load next items" at bounding box center [661, 365] width 50 height 9
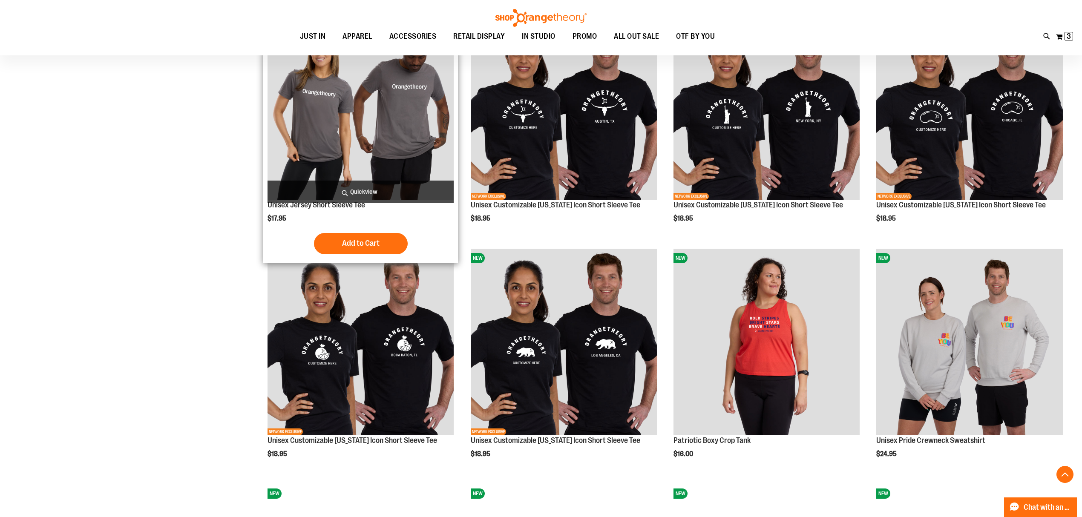
scroll to position [1874, 0]
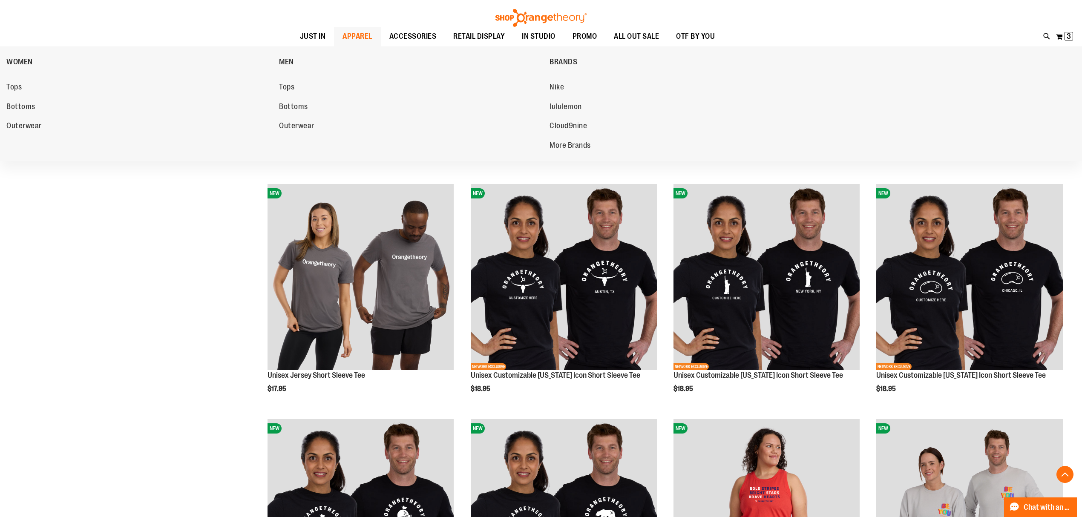
click at [351, 34] on span "APPAREL" at bounding box center [357, 36] width 30 height 19
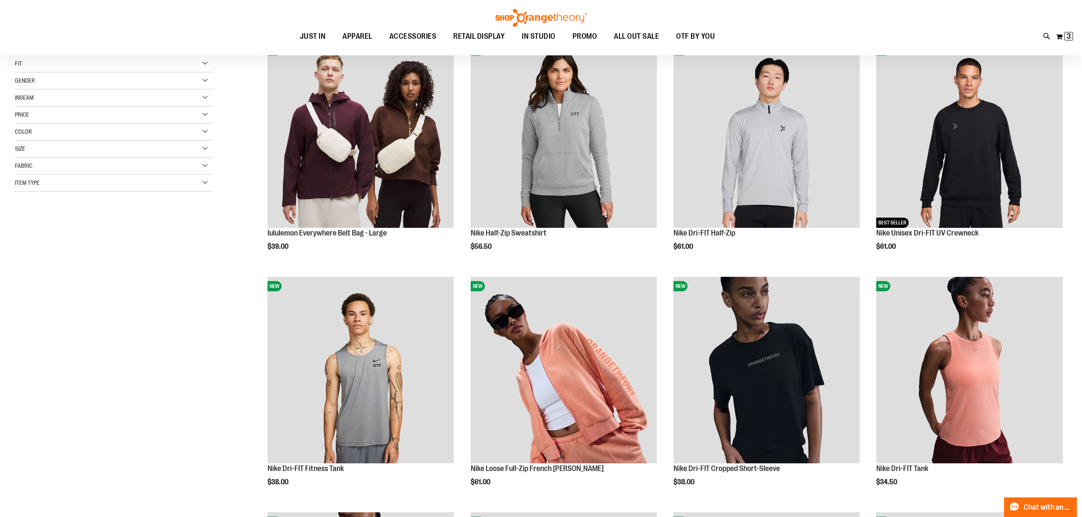
scroll to position [113, 0]
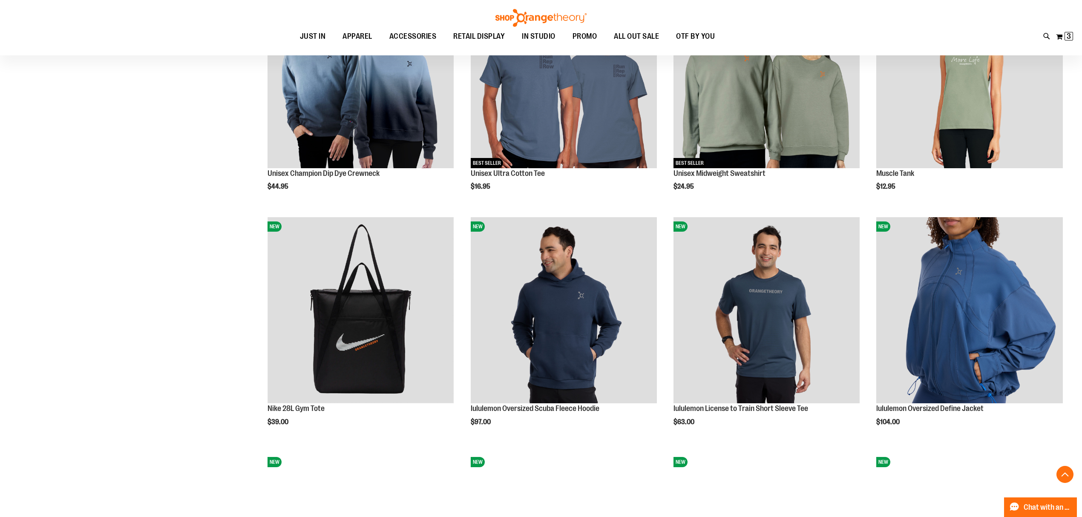
scroll to position [965, 0]
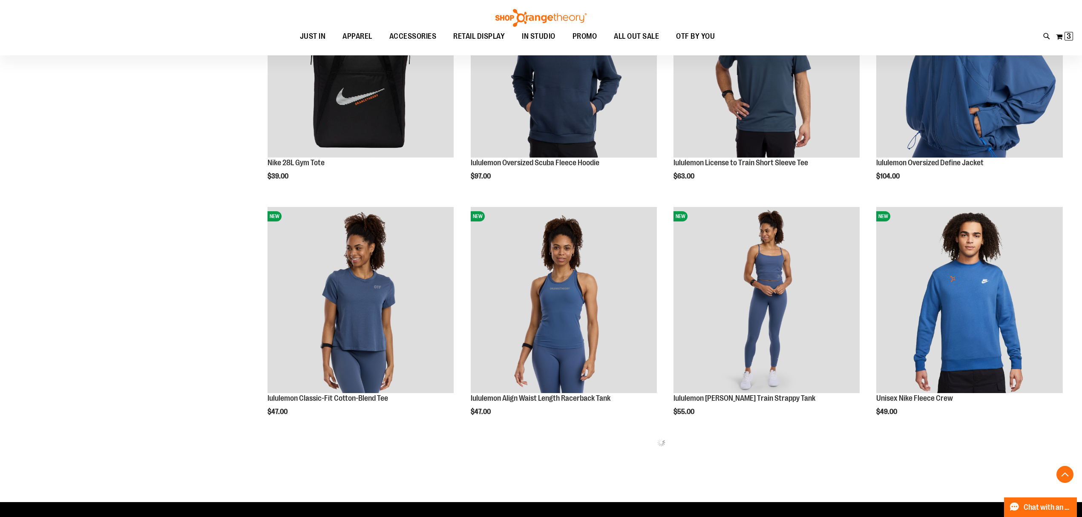
scroll to position [1193, 0]
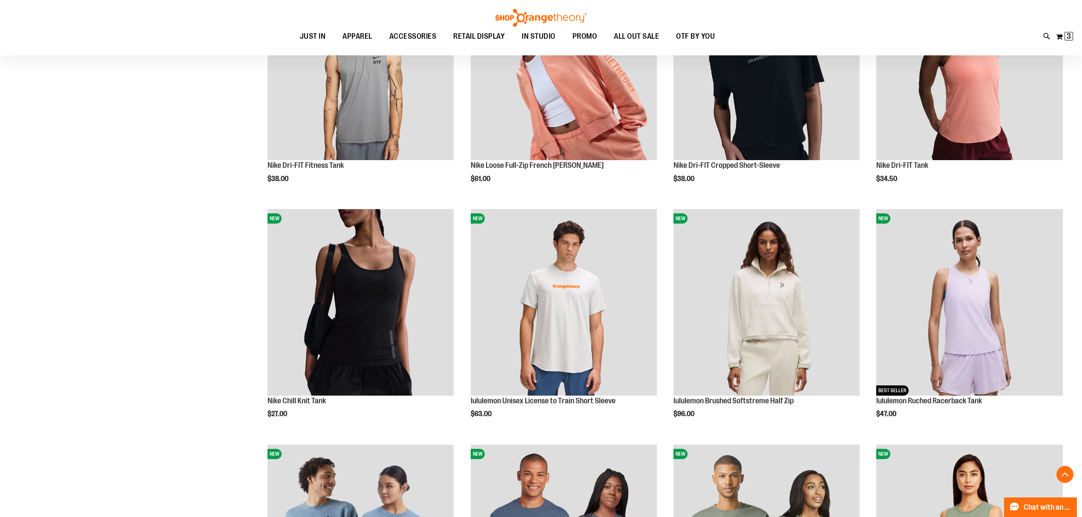
scroll to position [57, 0]
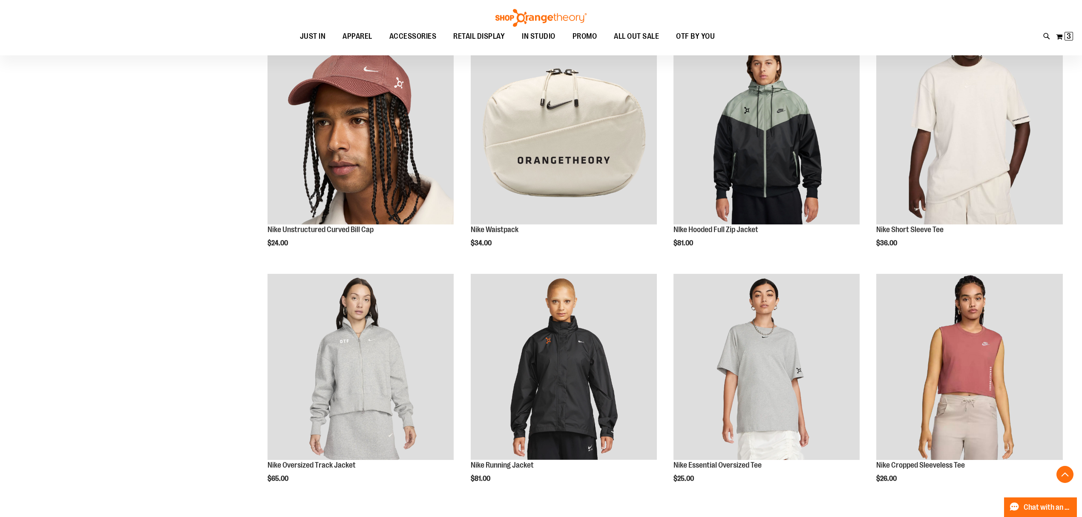
scroll to position [1476, 0]
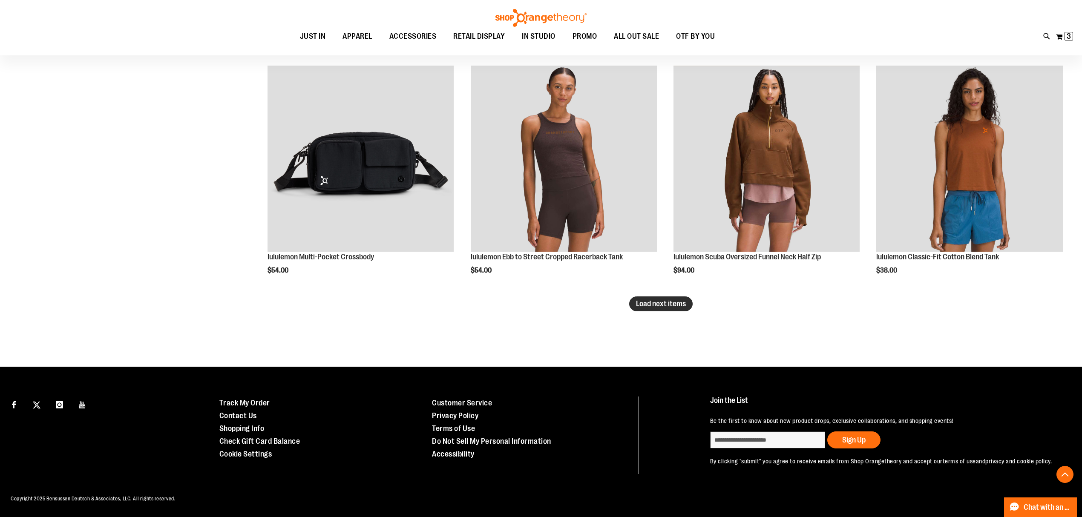
click at [665, 299] on span "Load next items" at bounding box center [661, 303] width 50 height 9
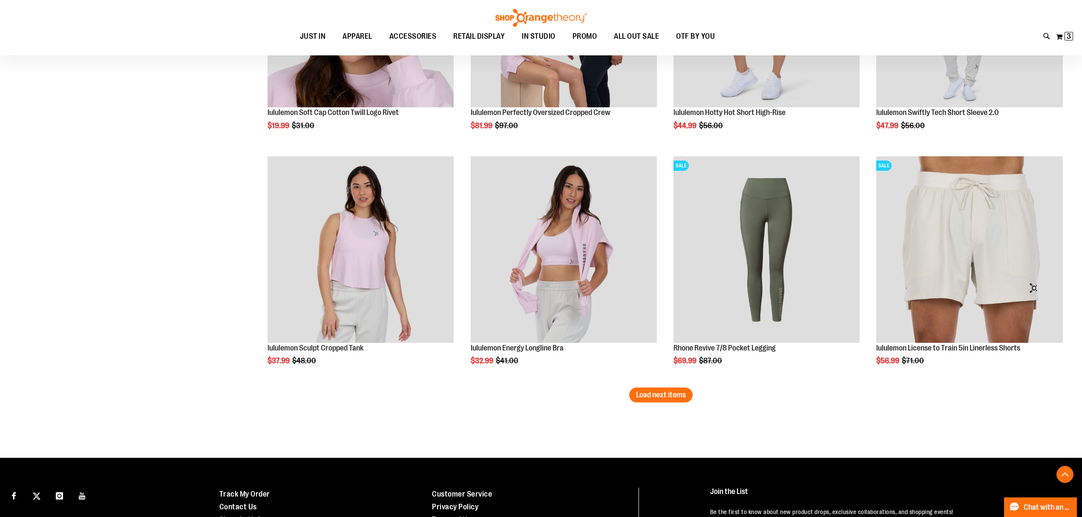
scroll to position [2531, 0]
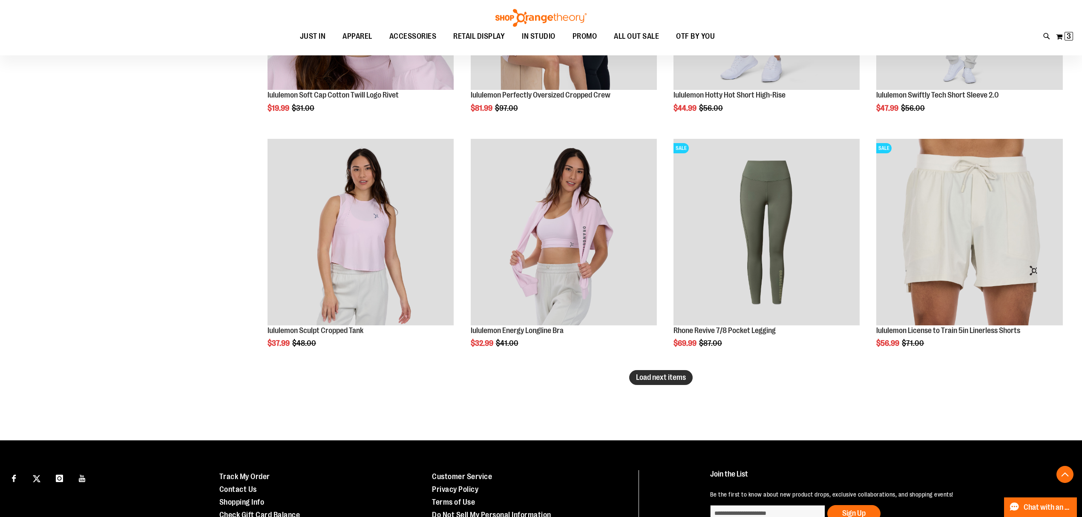
click at [656, 379] on span "Load next items" at bounding box center [661, 377] width 50 height 9
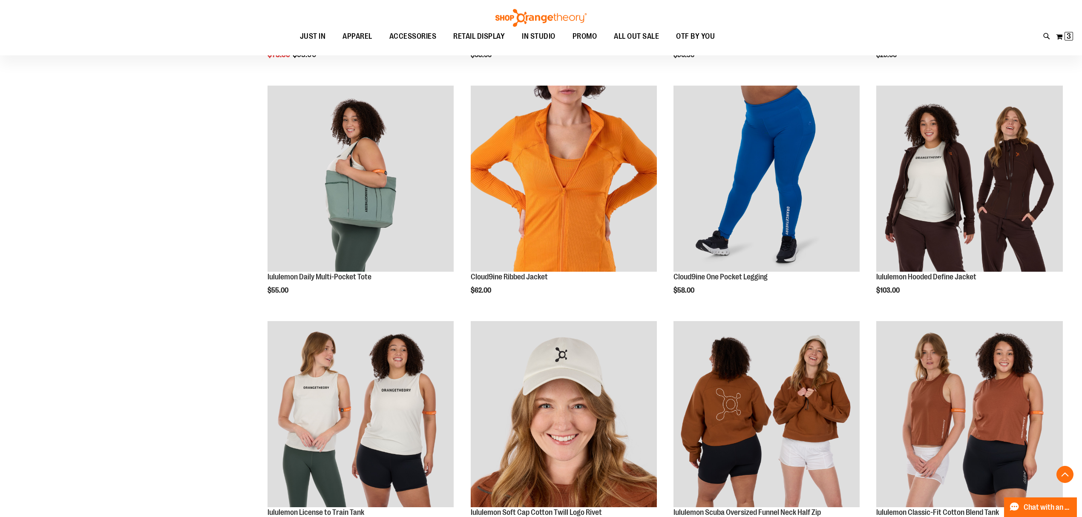
scroll to position [3099, 0]
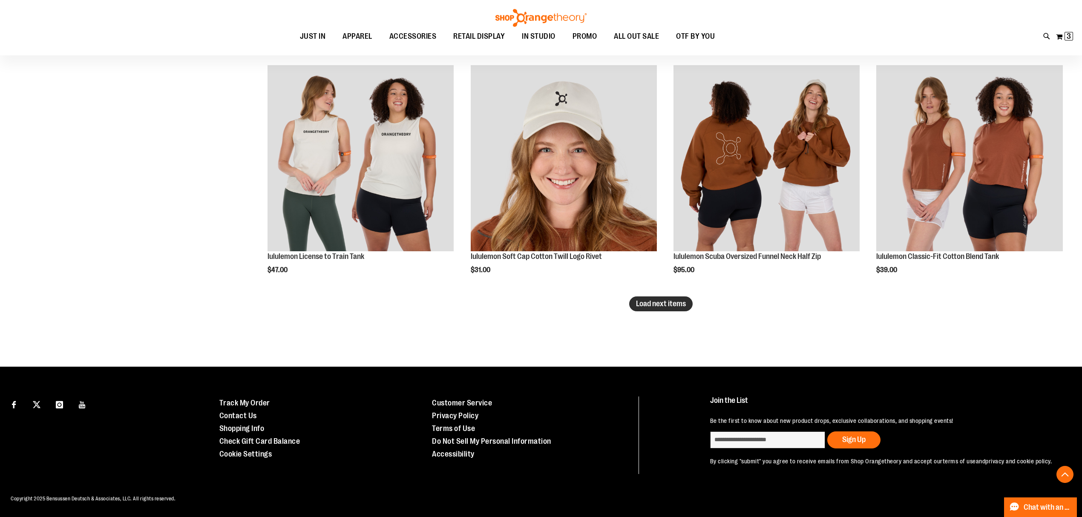
click at [658, 299] on span "Load next items" at bounding box center [661, 303] width 50 height 9
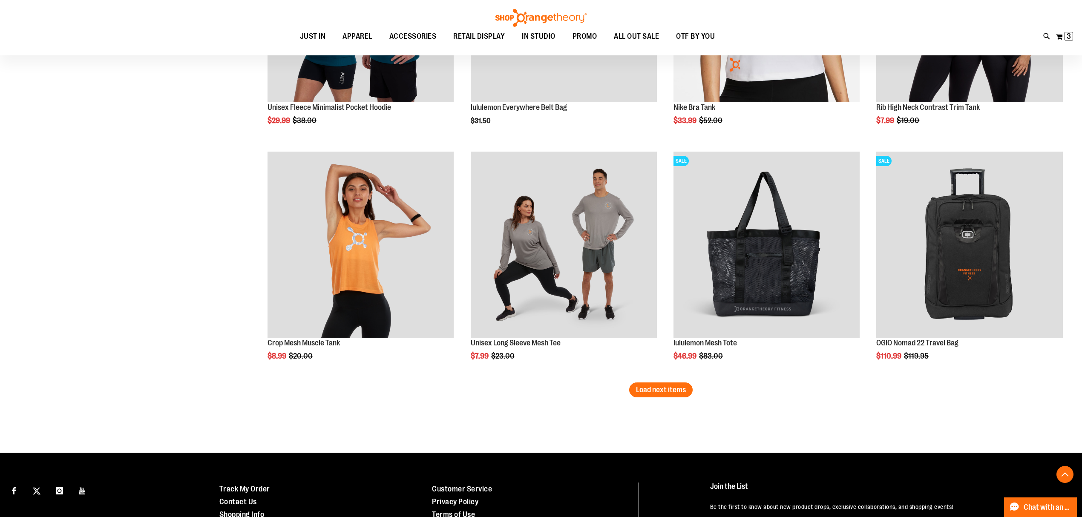
scroll to position [4001, 0]
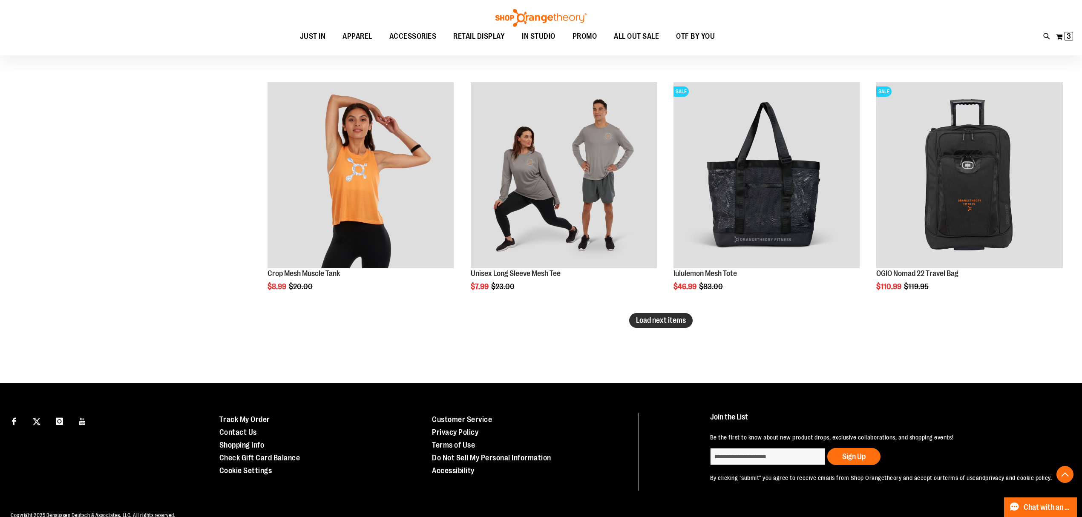
click at [677, 319] on span "Load next items" at bounding box center [661, 320] width 50 height 9
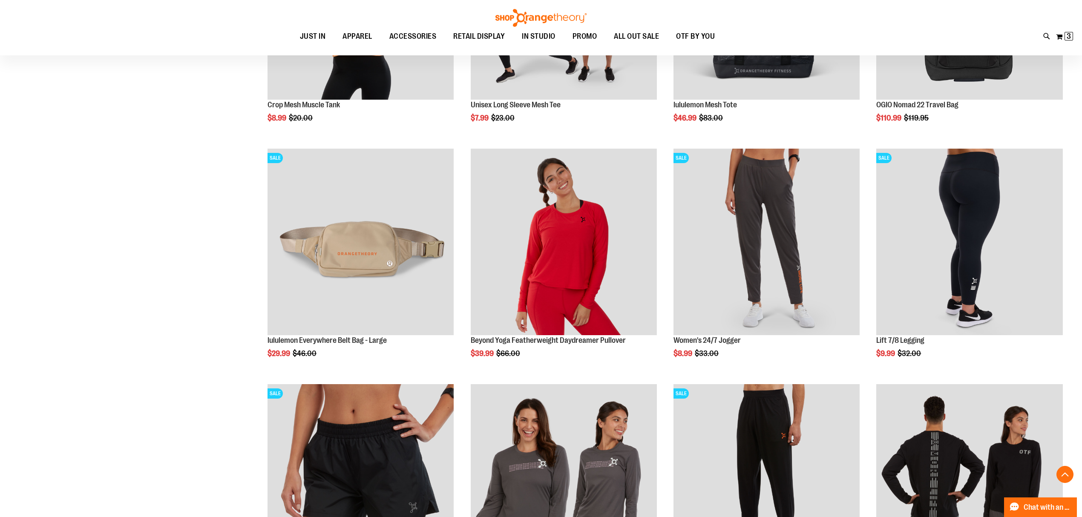
scroll to position [4285, 0]
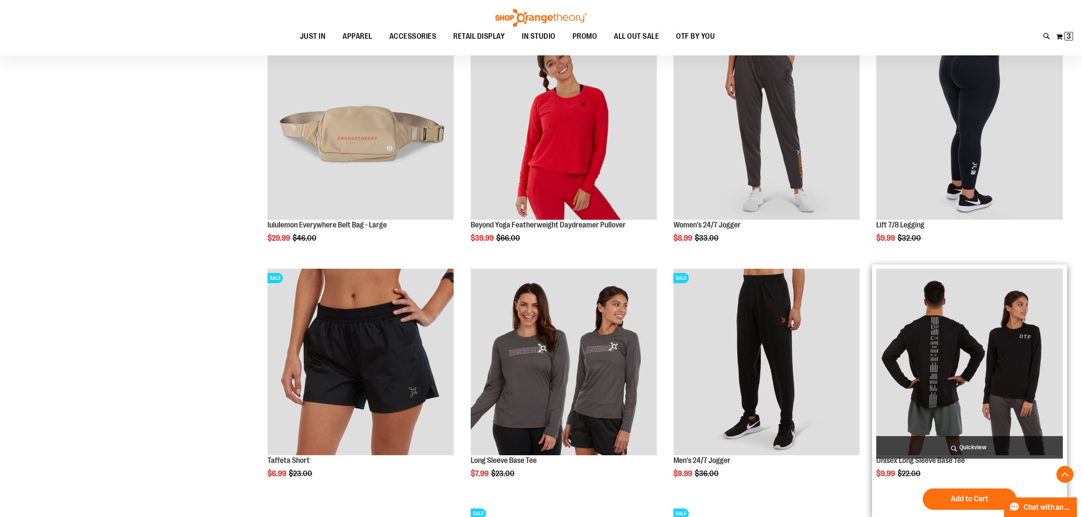
click at [982, 354] on img "product" at bounding box center [969, 362] width 186 height 186
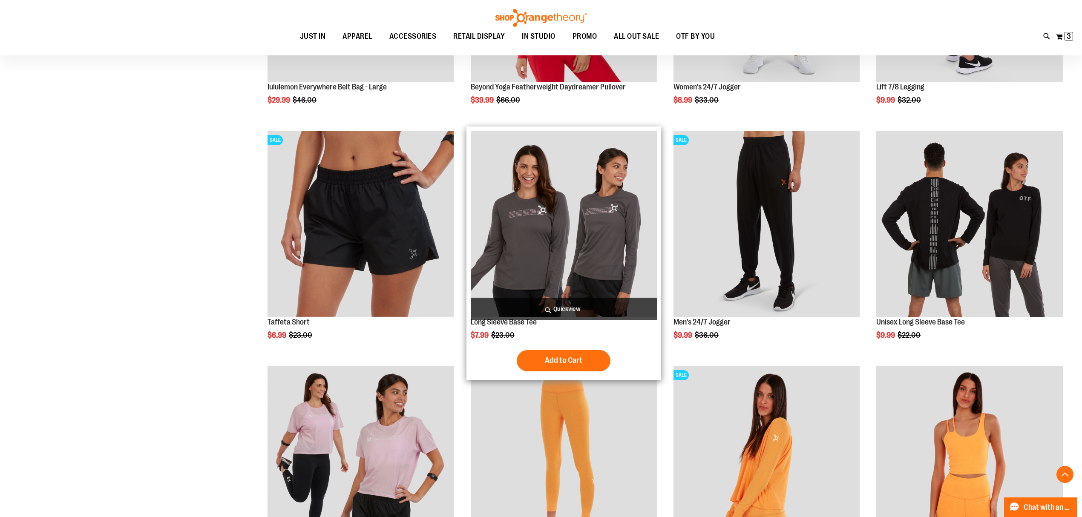
scroll to position [284, 0]
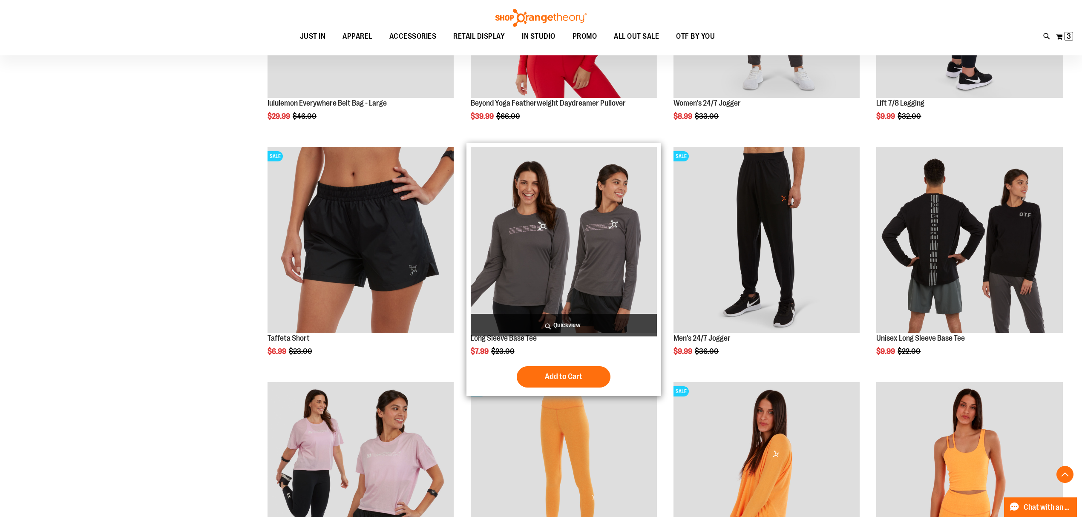
click at [588, 262] on img "product" at bounding box center [564, 240] width 186 height 186
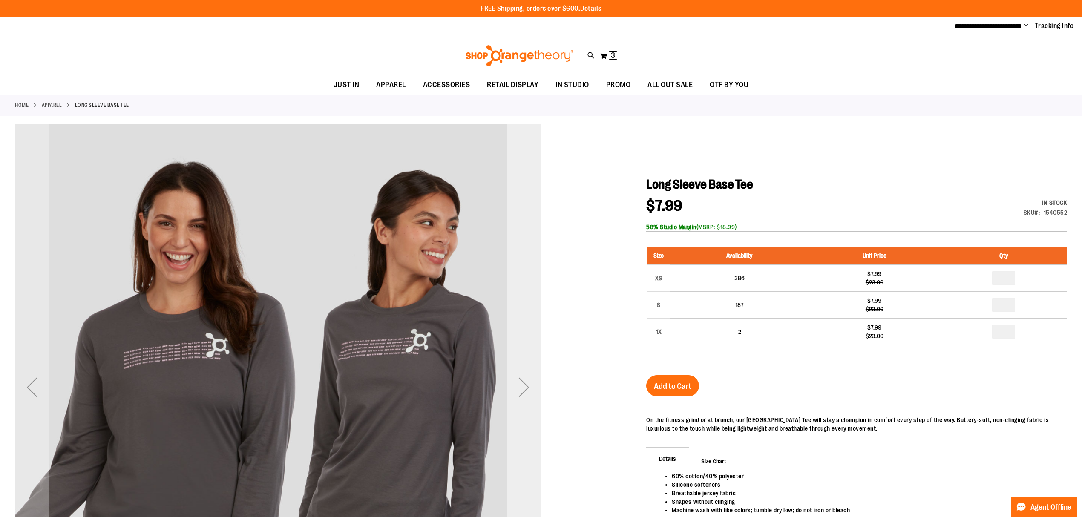
click at [512, 390] on div "Next" at bounding box center [524, 387] width 34 height 34
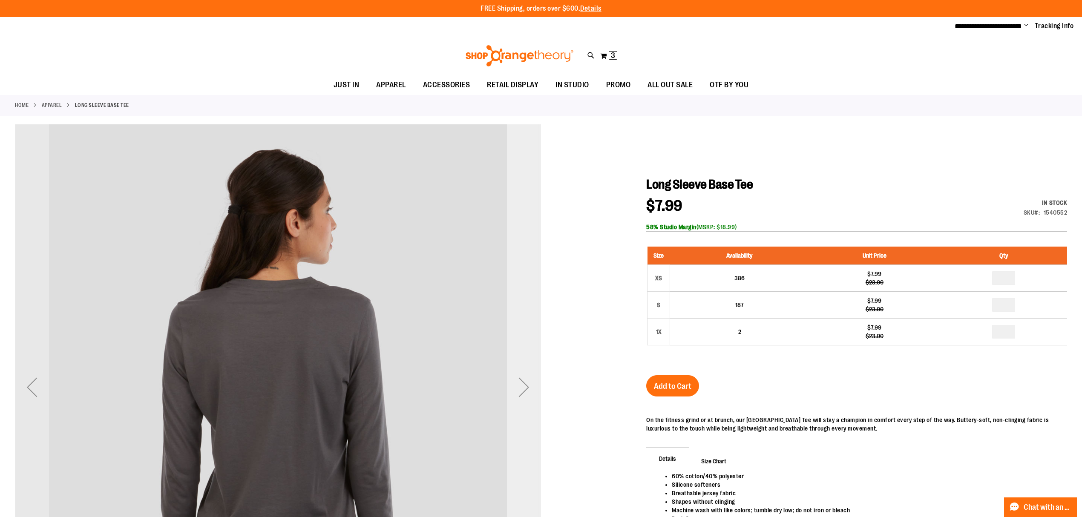
click at [527, 387] on div "Next" at bounding box center [524, 387] width 34 height 34
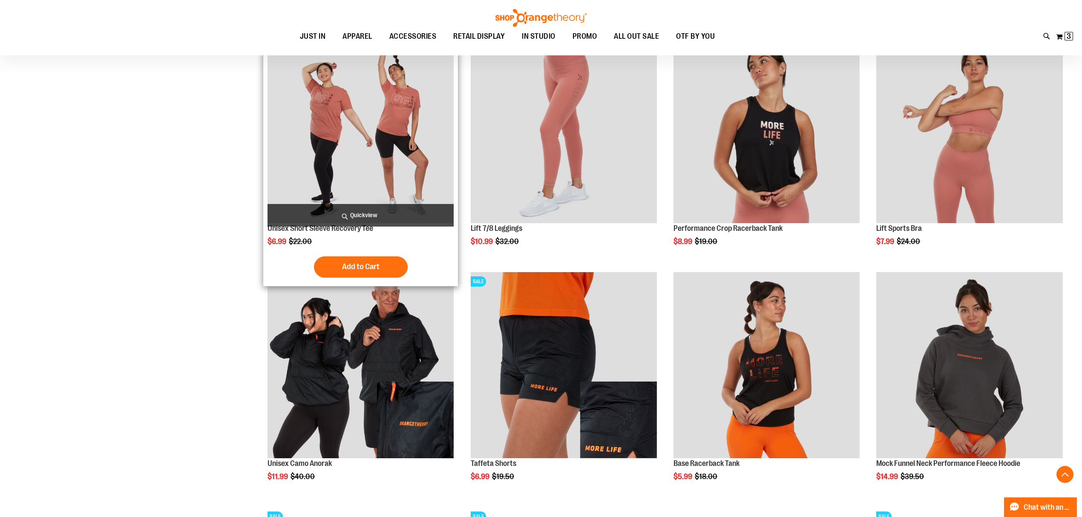
scroll to position [1224, 0]
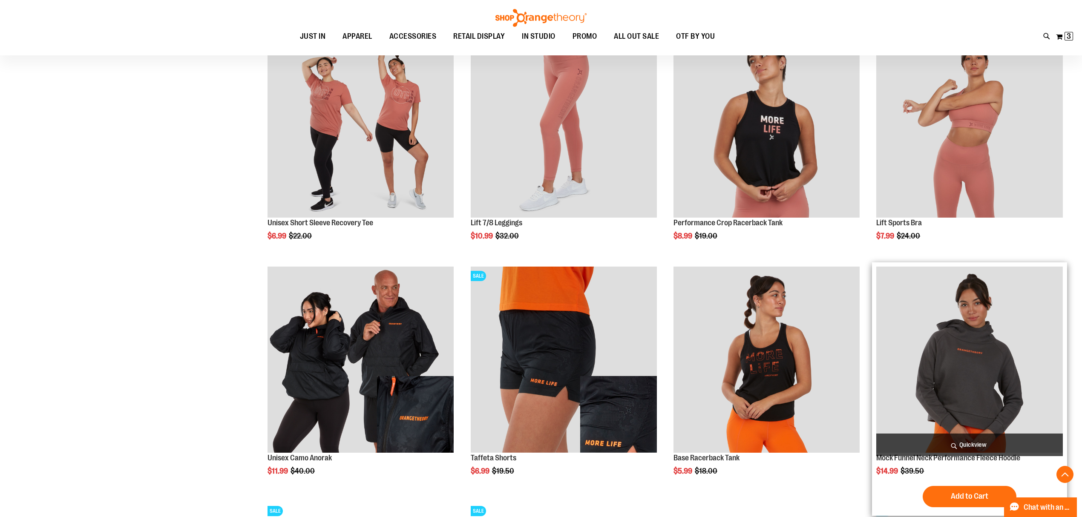
click at [958, 368] on img "product" at bounding box center [969, 360] width 186 height 186
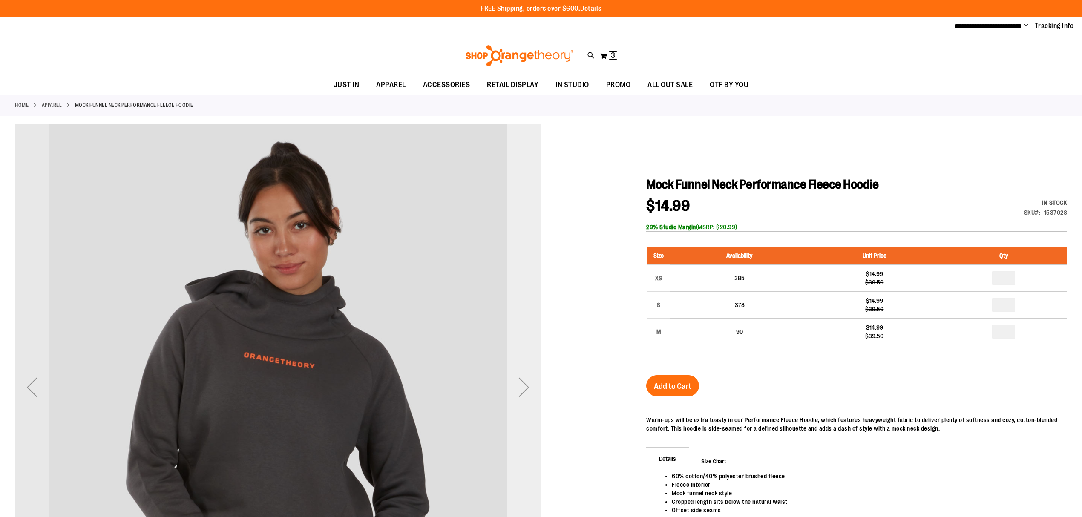
click at [527, 389] on div "Next" at bounding box center [524, 387] width 34 height 34
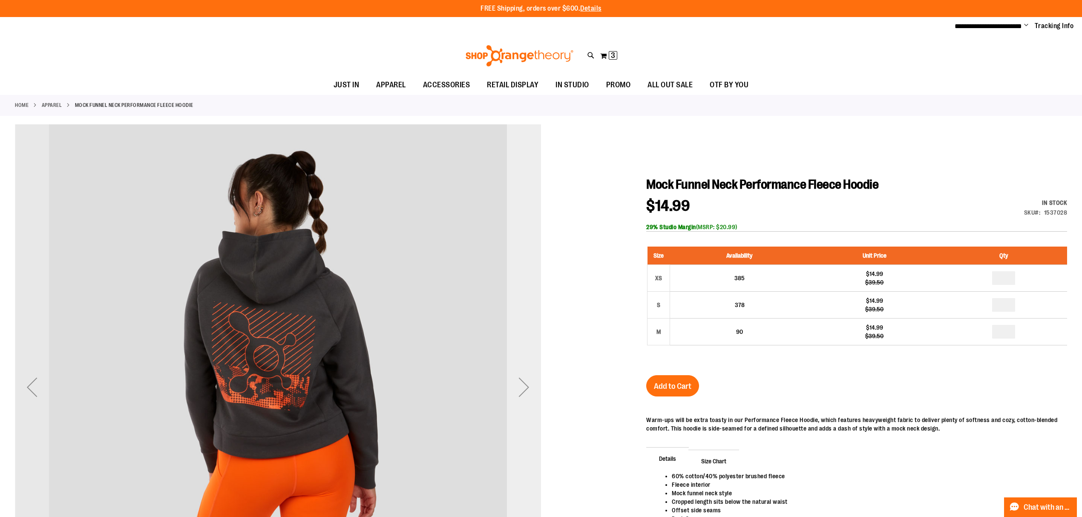
click at [527, 389] on div "Next" at bounding box center [524, 387] width 34 height 34
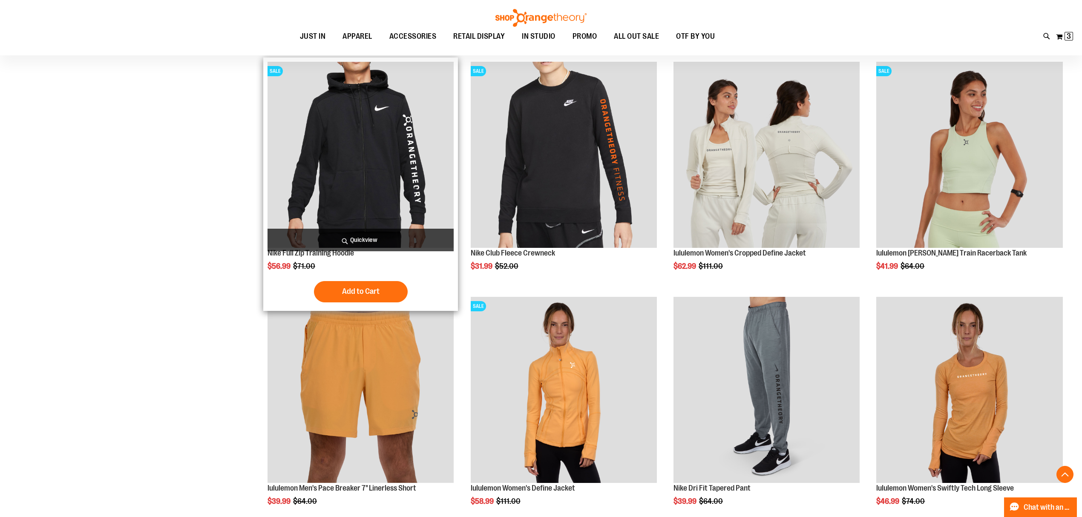
scroll to position [271, 0]
